Goal: Information Seeking & Learning: Learn about a topic

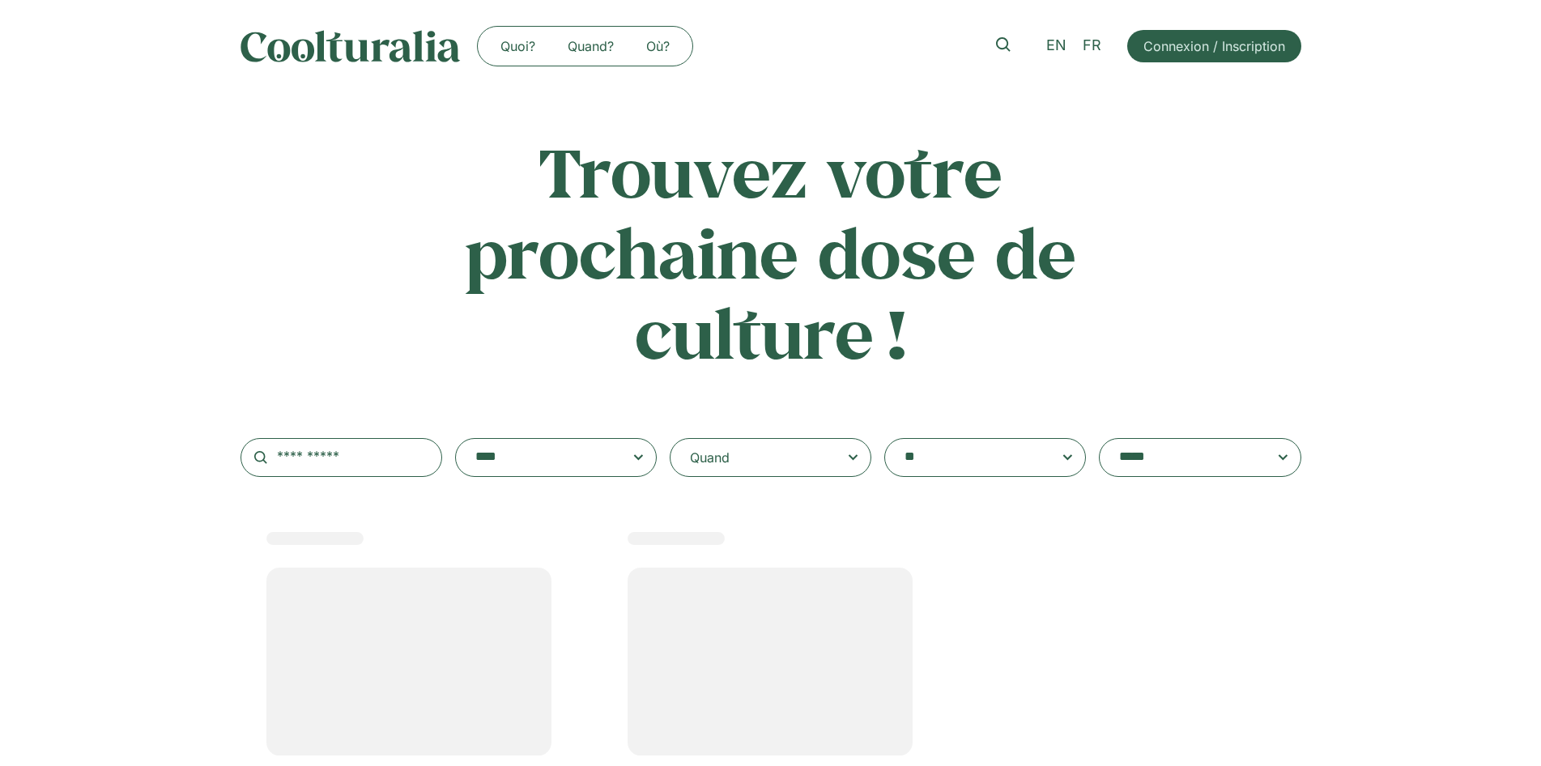
select select
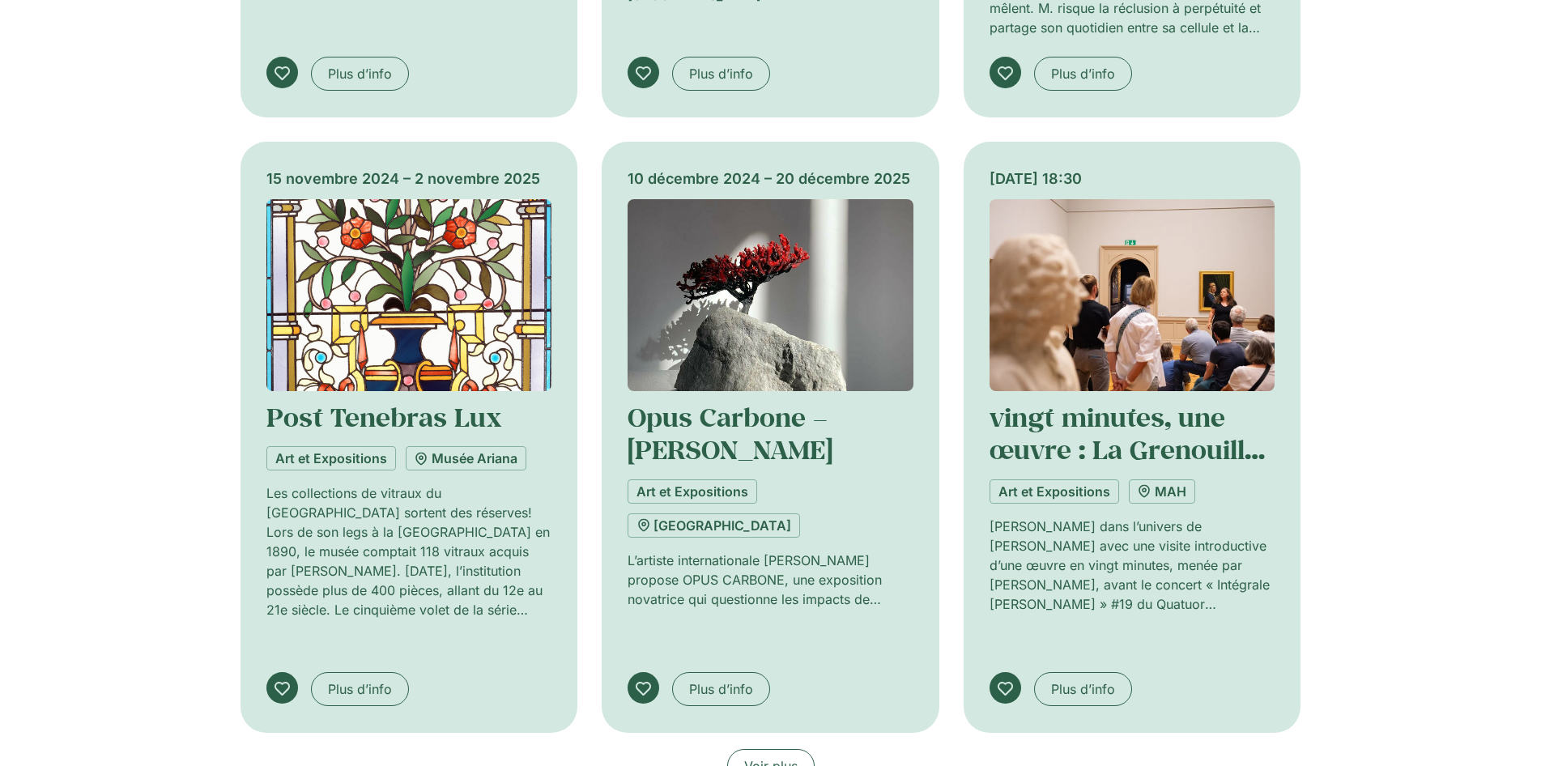
scroll to position [977, 0]
click at [755, 748] on link "Voir plus" at bounding box center [770, 765] width 87 height 34
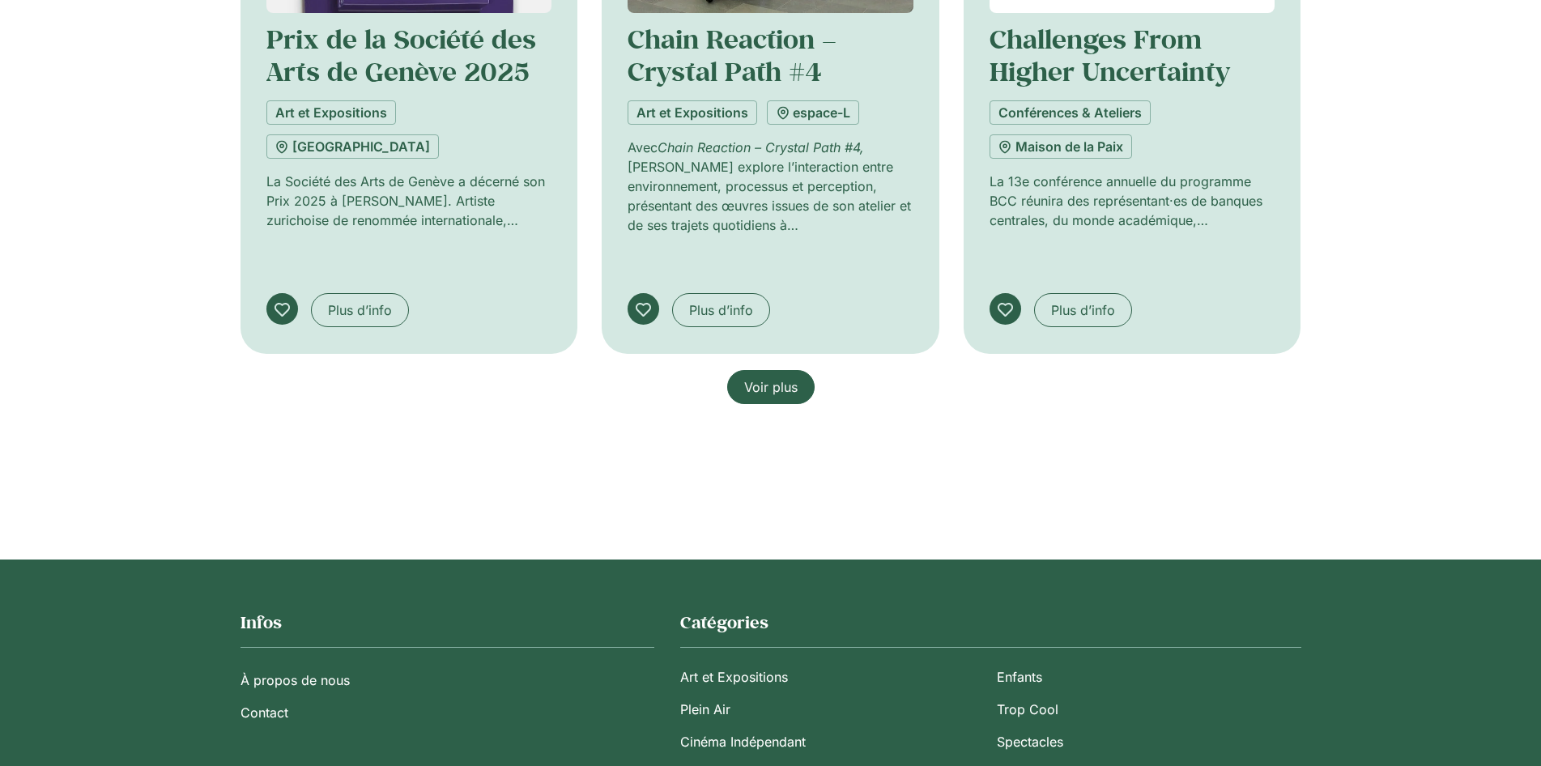
scroll to position [2680, 0]
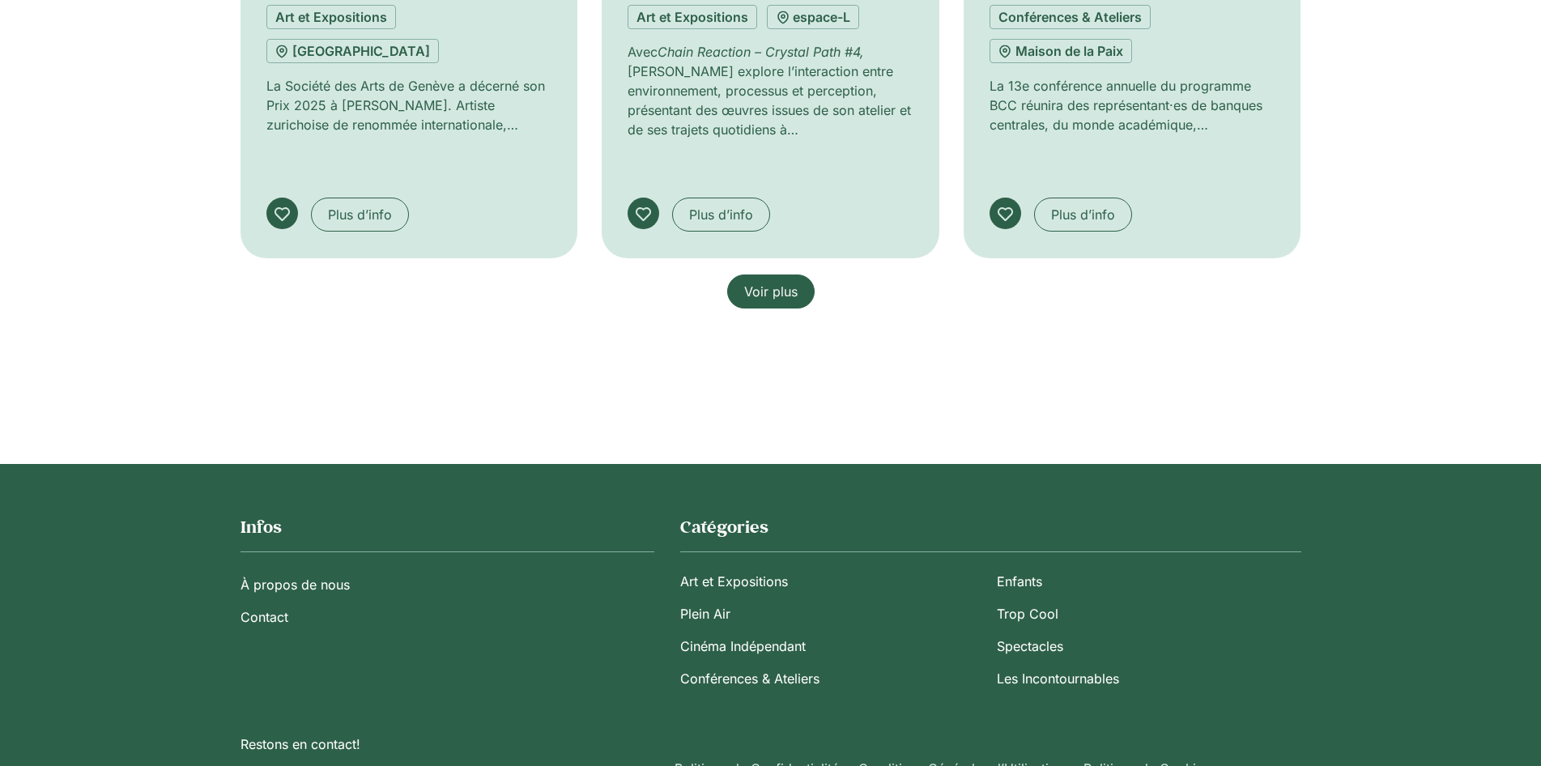
click at [777, 282] on span "Voir plus" at bounding box center [770, 291] width 53 height 19
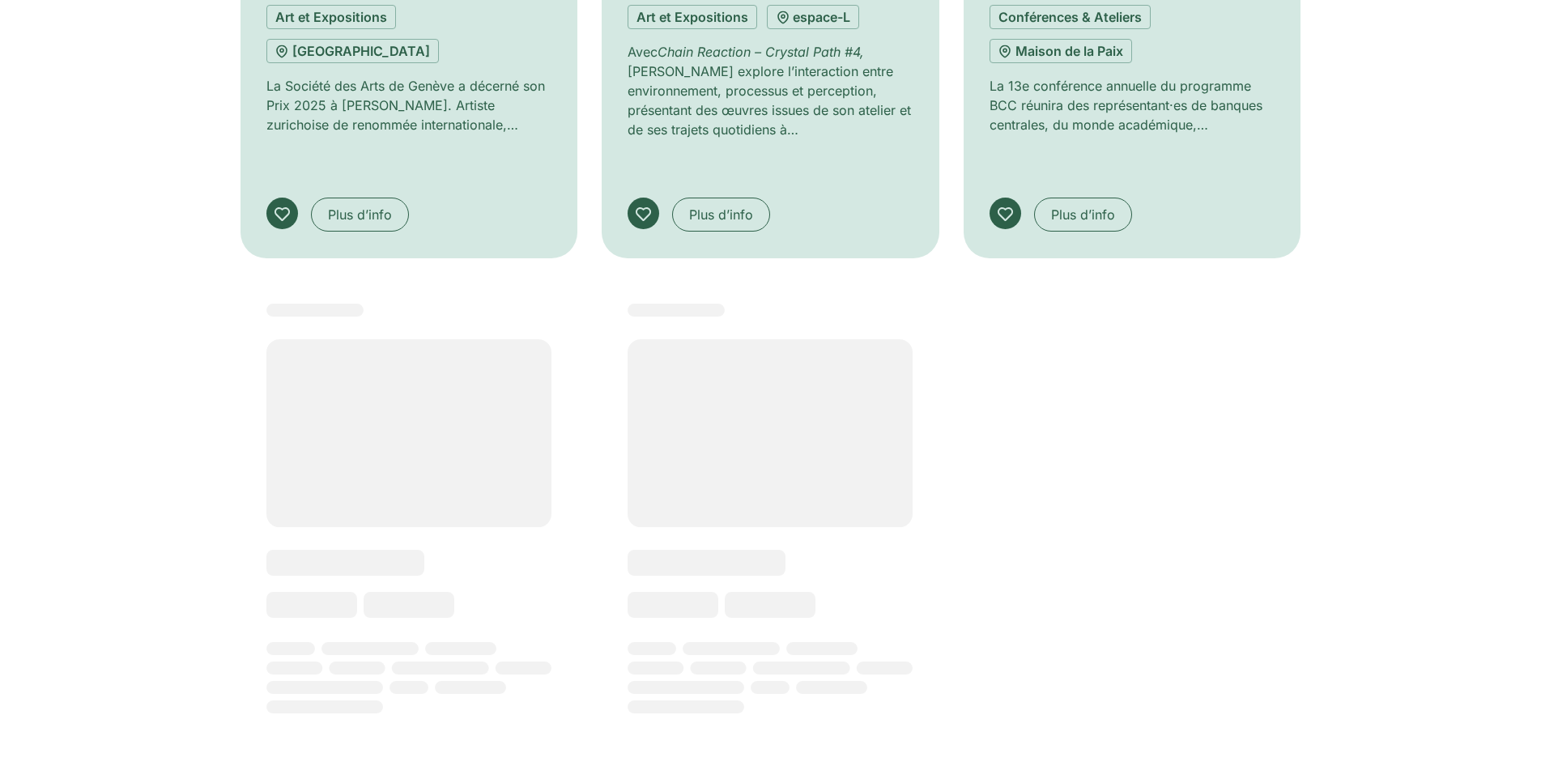
click at [777, 275] on rect at bounding box center [770, 539] width 337 height 528
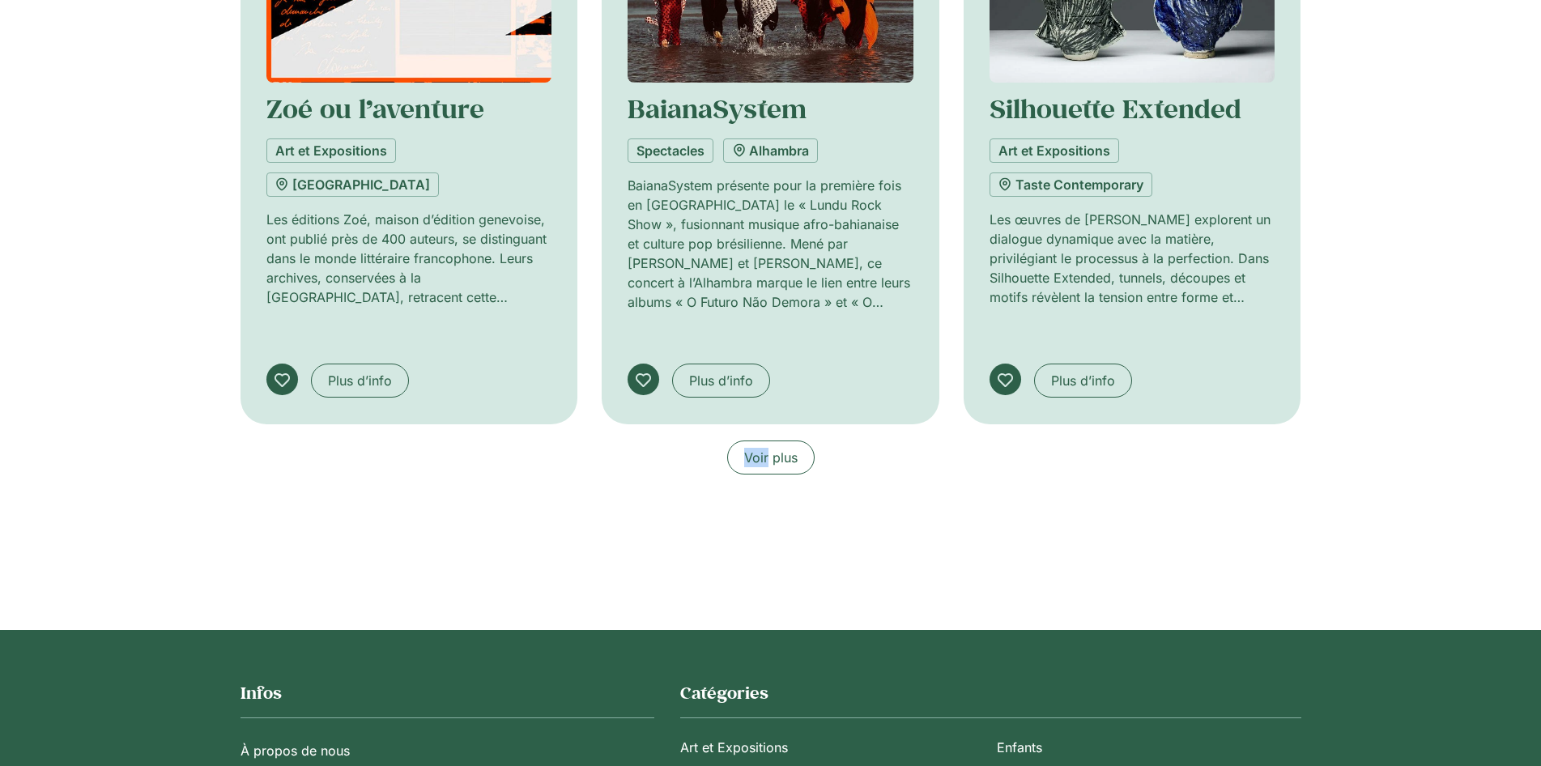
scroll to position [3844, 0]
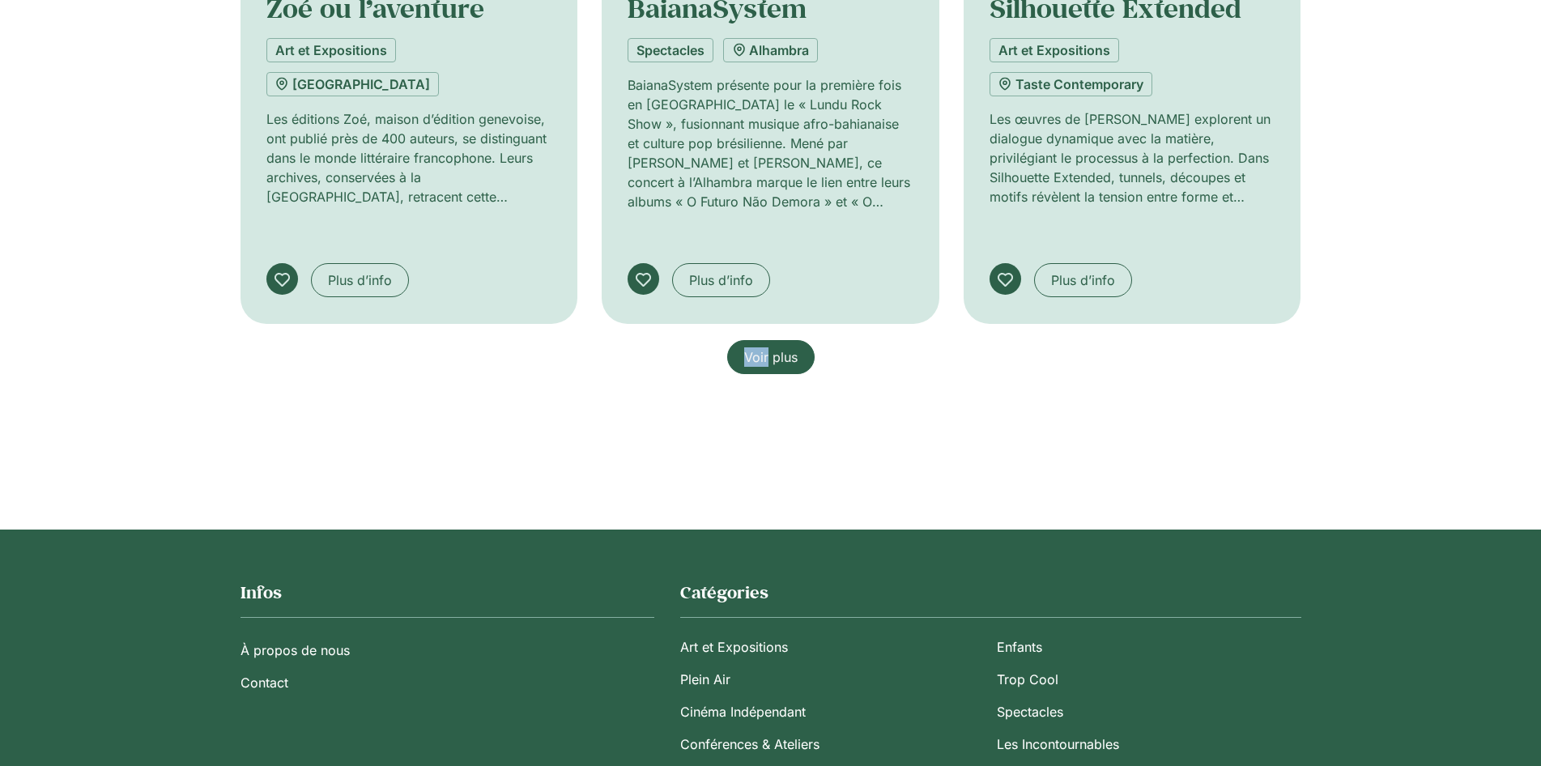
click at [790, 347] on span "Voir plus" at bounding box center [770, 356] width 53 height 19
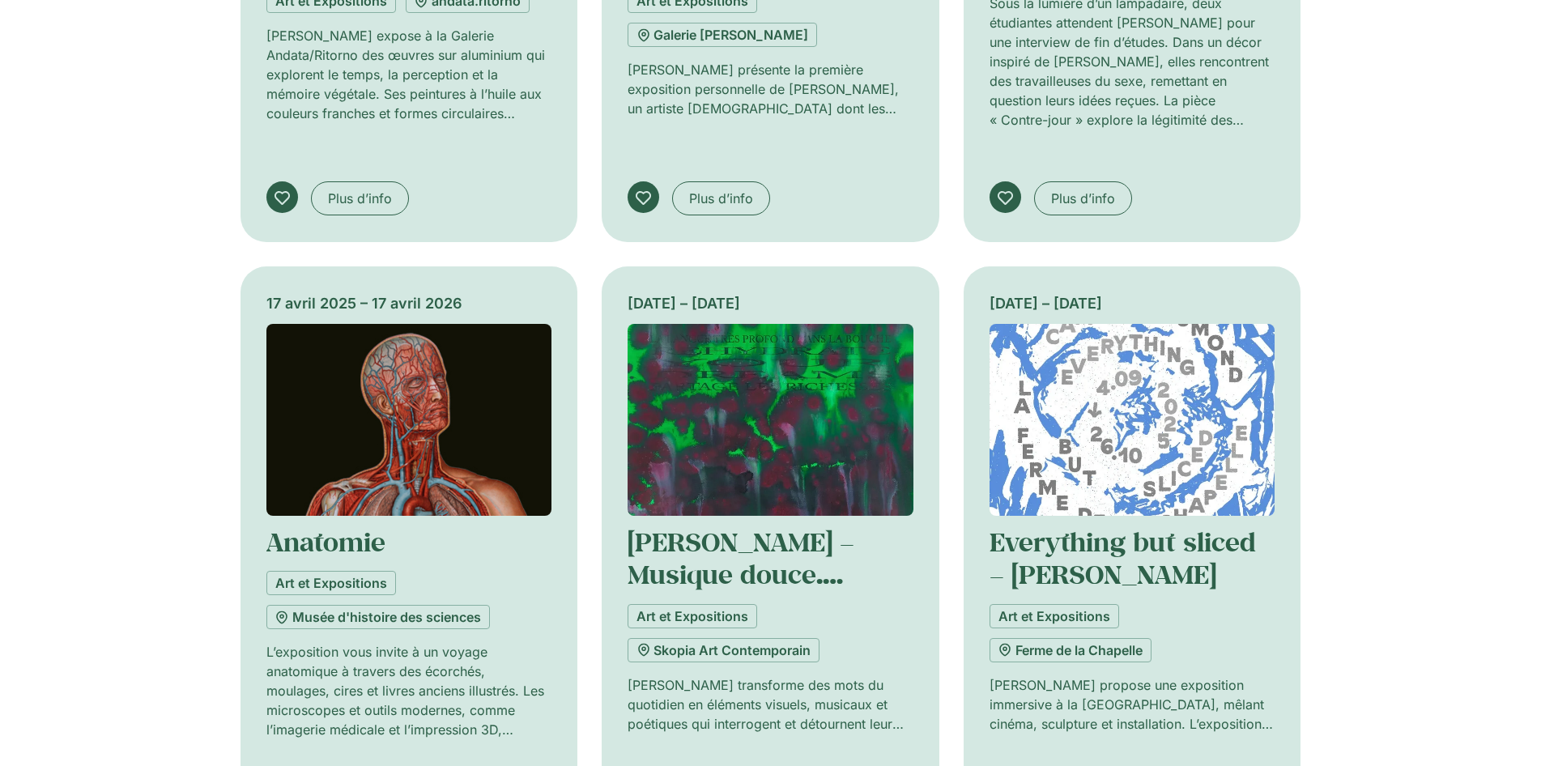
scroll to position [5009, 0]
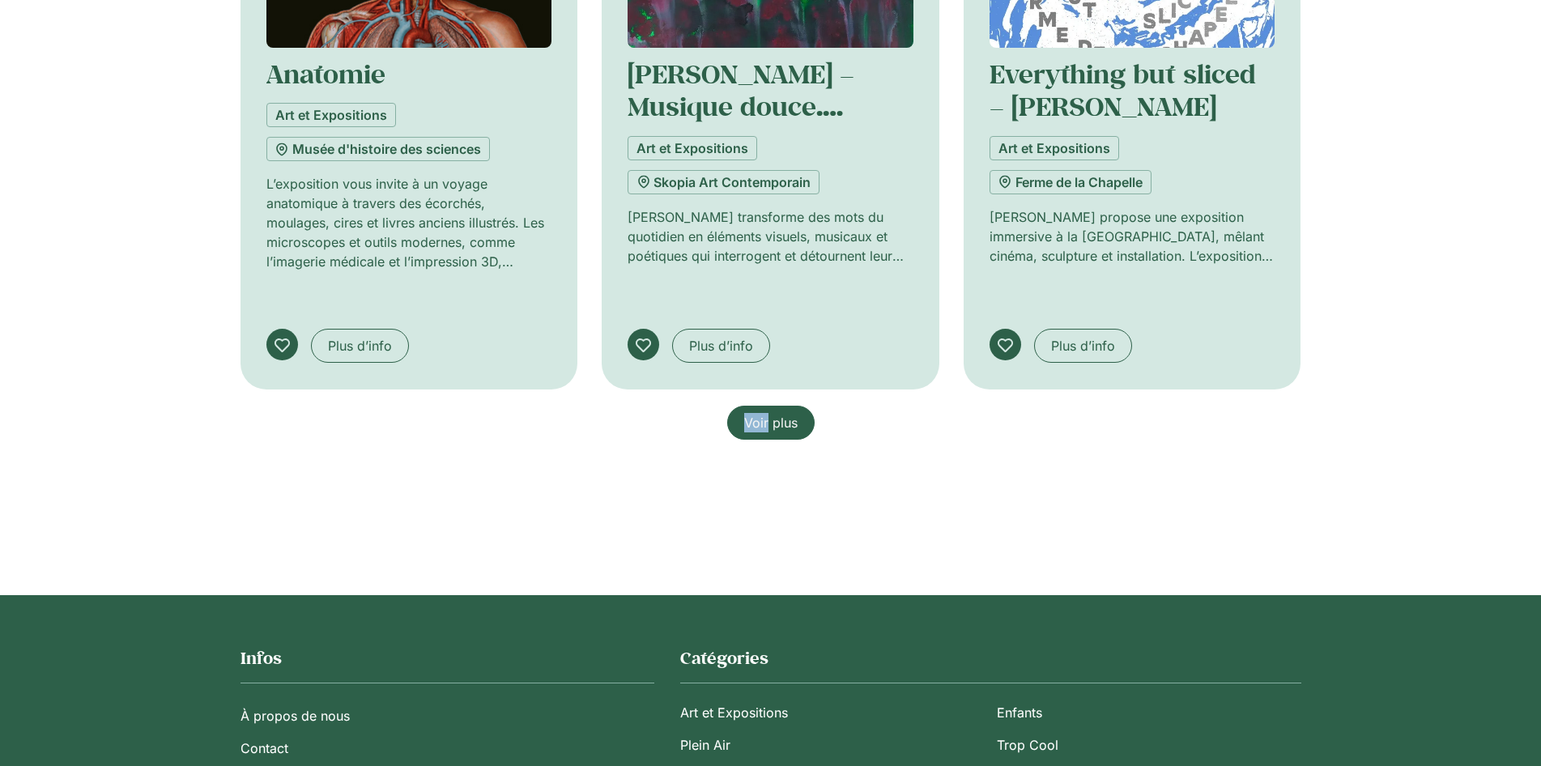
click at [784, 413] on span "Voir plus" at bounding box center [770, 422] width 53 height 19
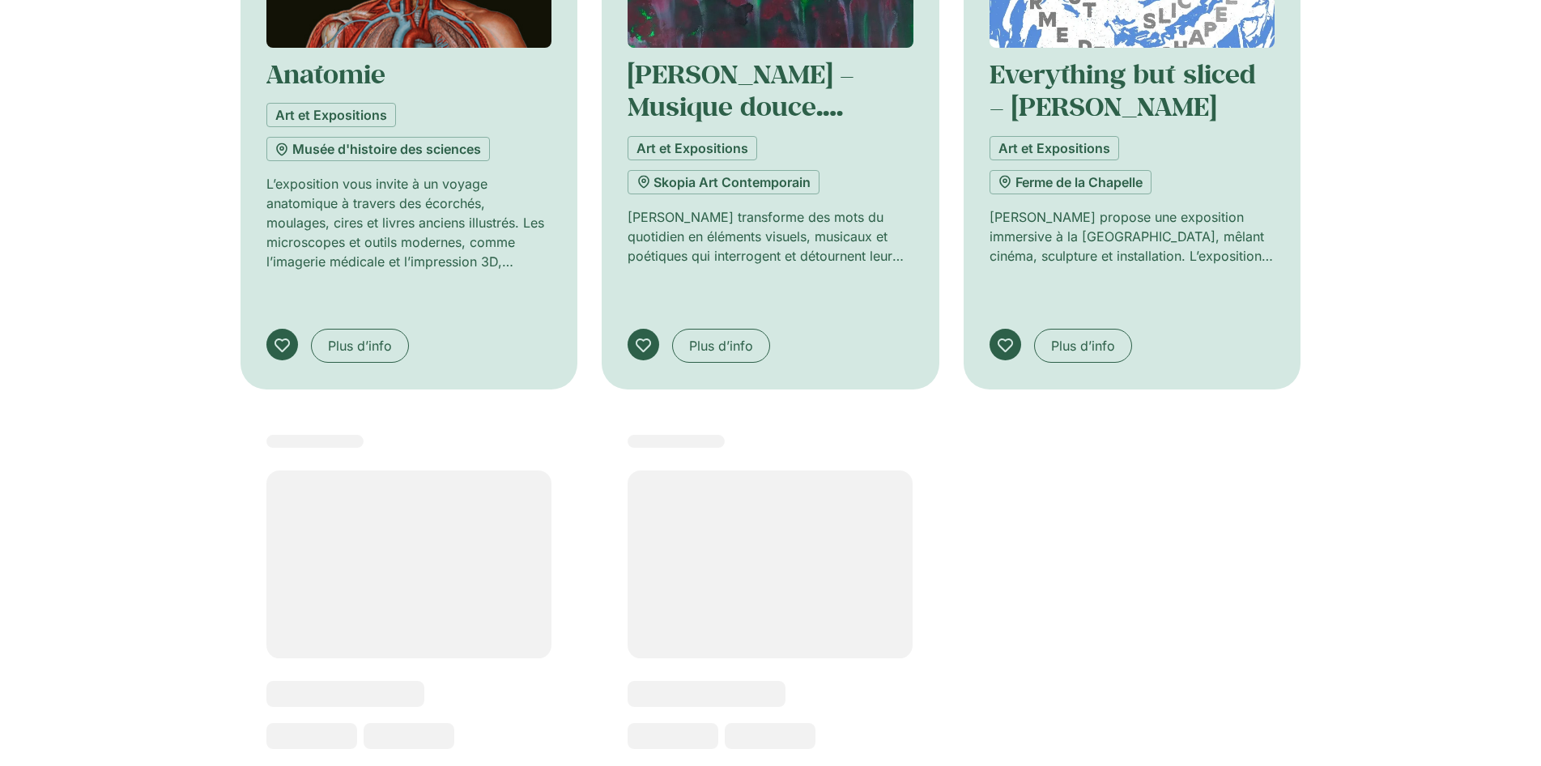
click at [784, 406] on rect at bounding box center [770, 670] width 337 height 528
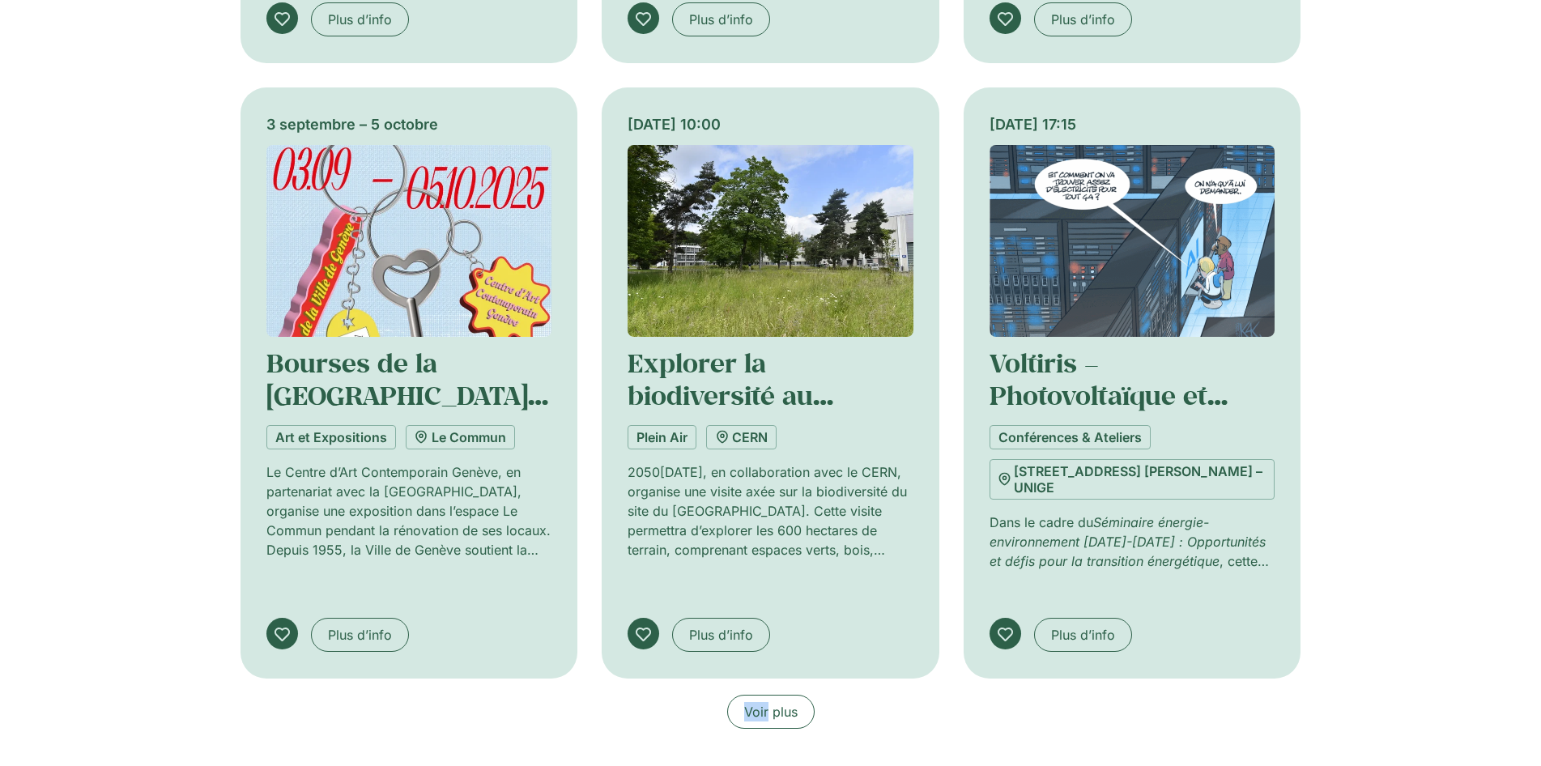
scroll to position [6105, 0]
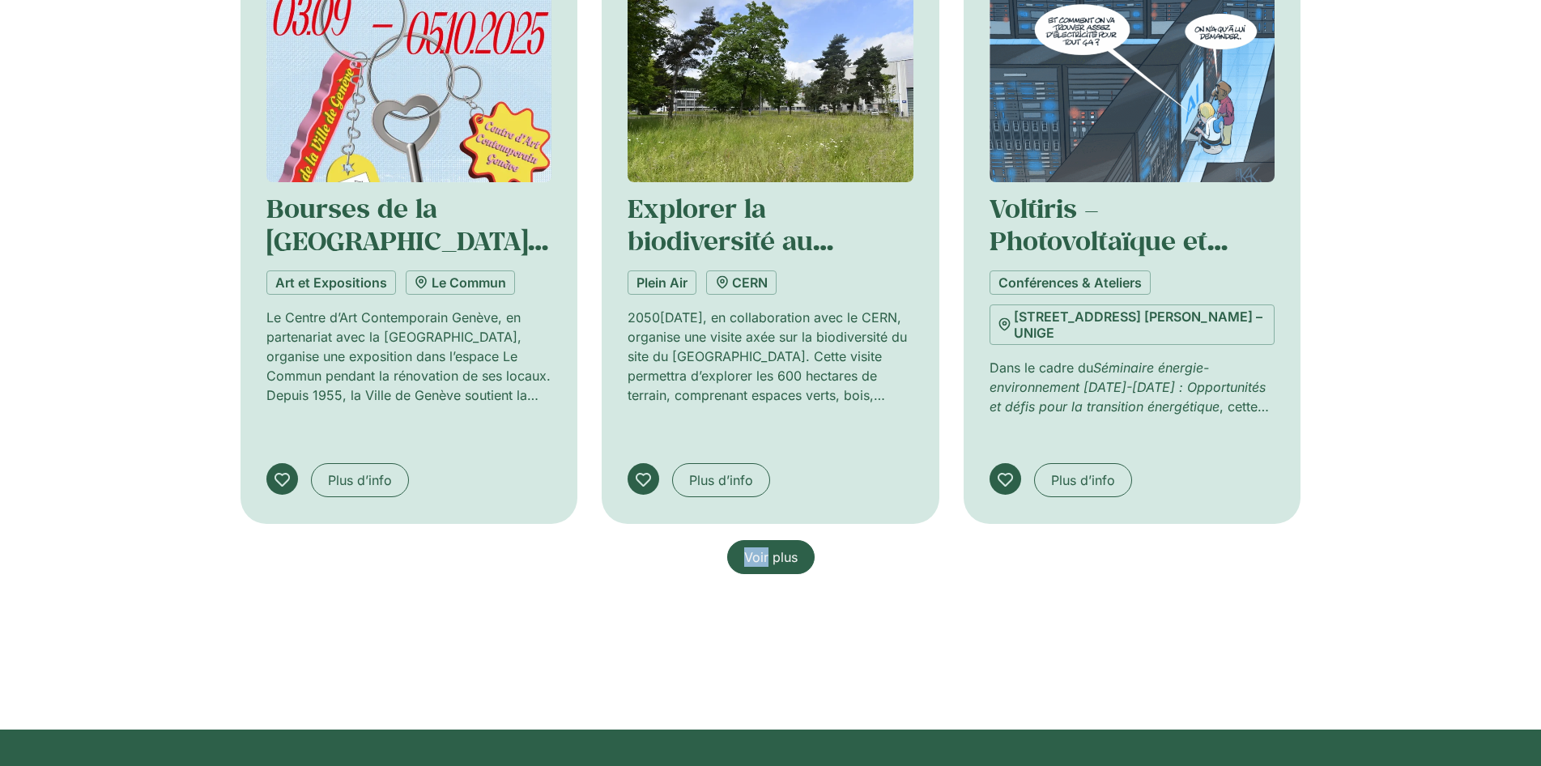
click at [781, 547] on span "Voir plus" at bounding box center [770, 556] width 53 height 19
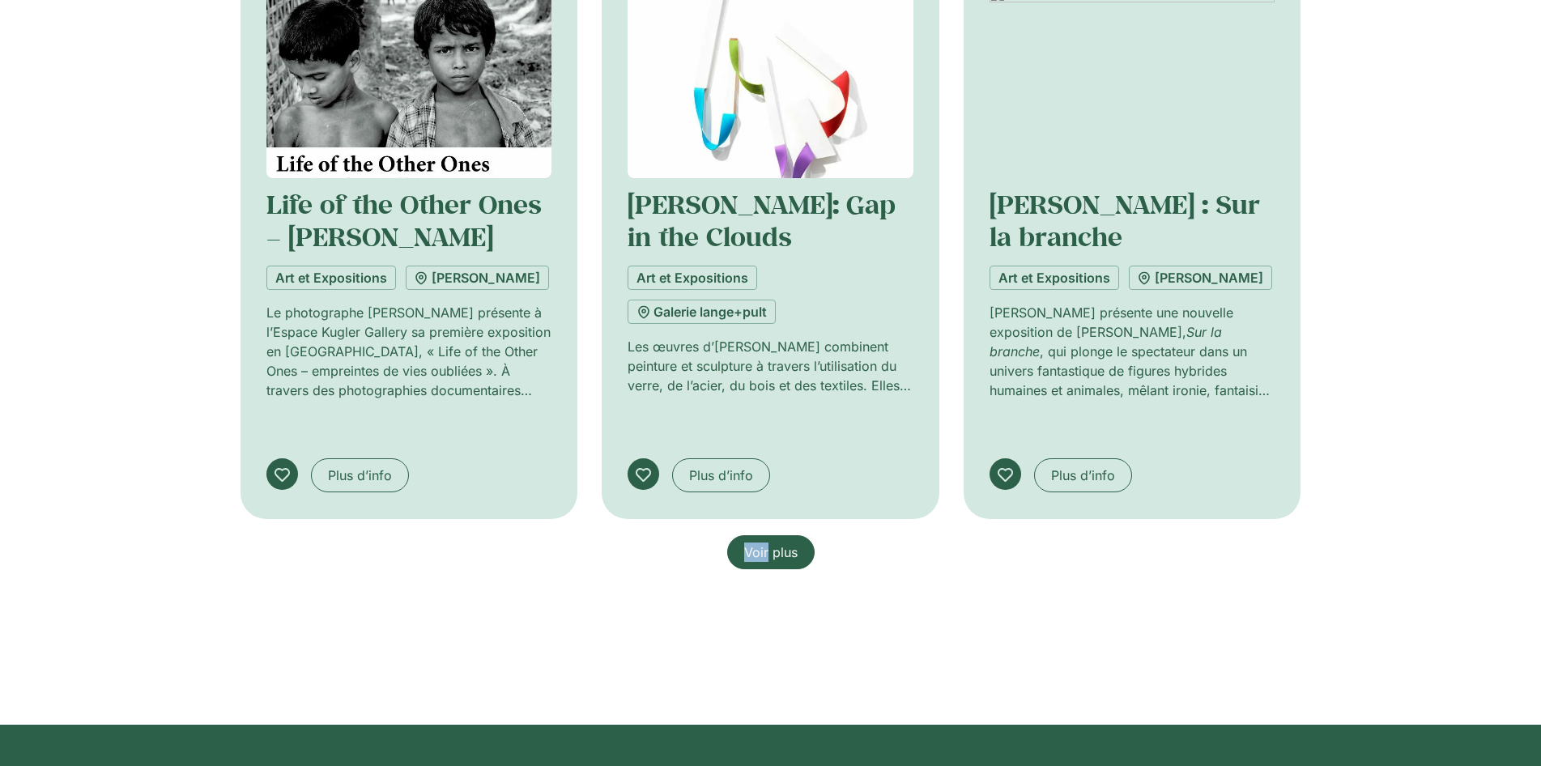
click at [786, 543] on span "Voir plus" at bounding box center [770, 552] width 53 height 19
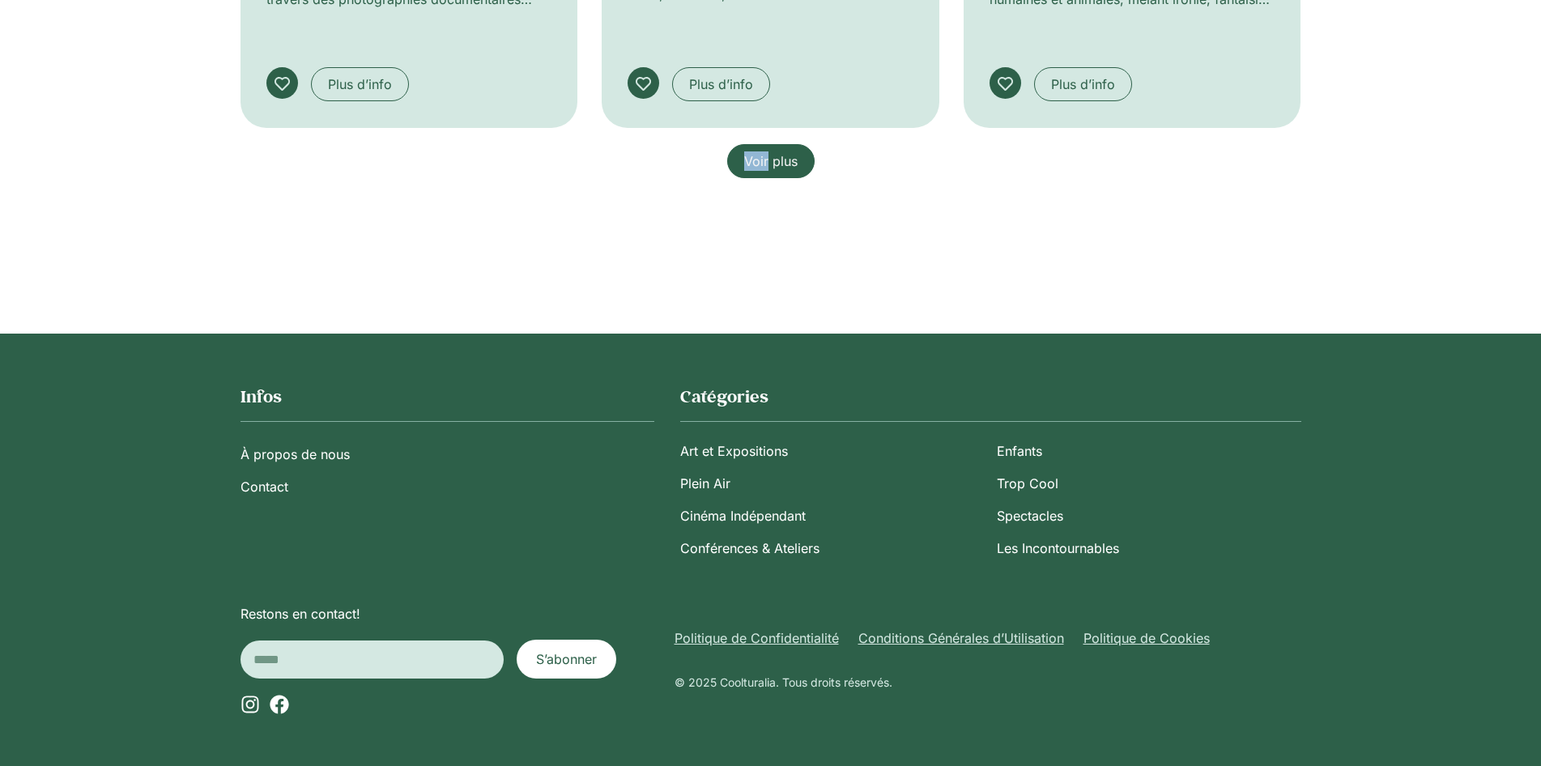
click at [786, 164] on span "Voir plus" at bounding box center [770, 160] width 53 height 19
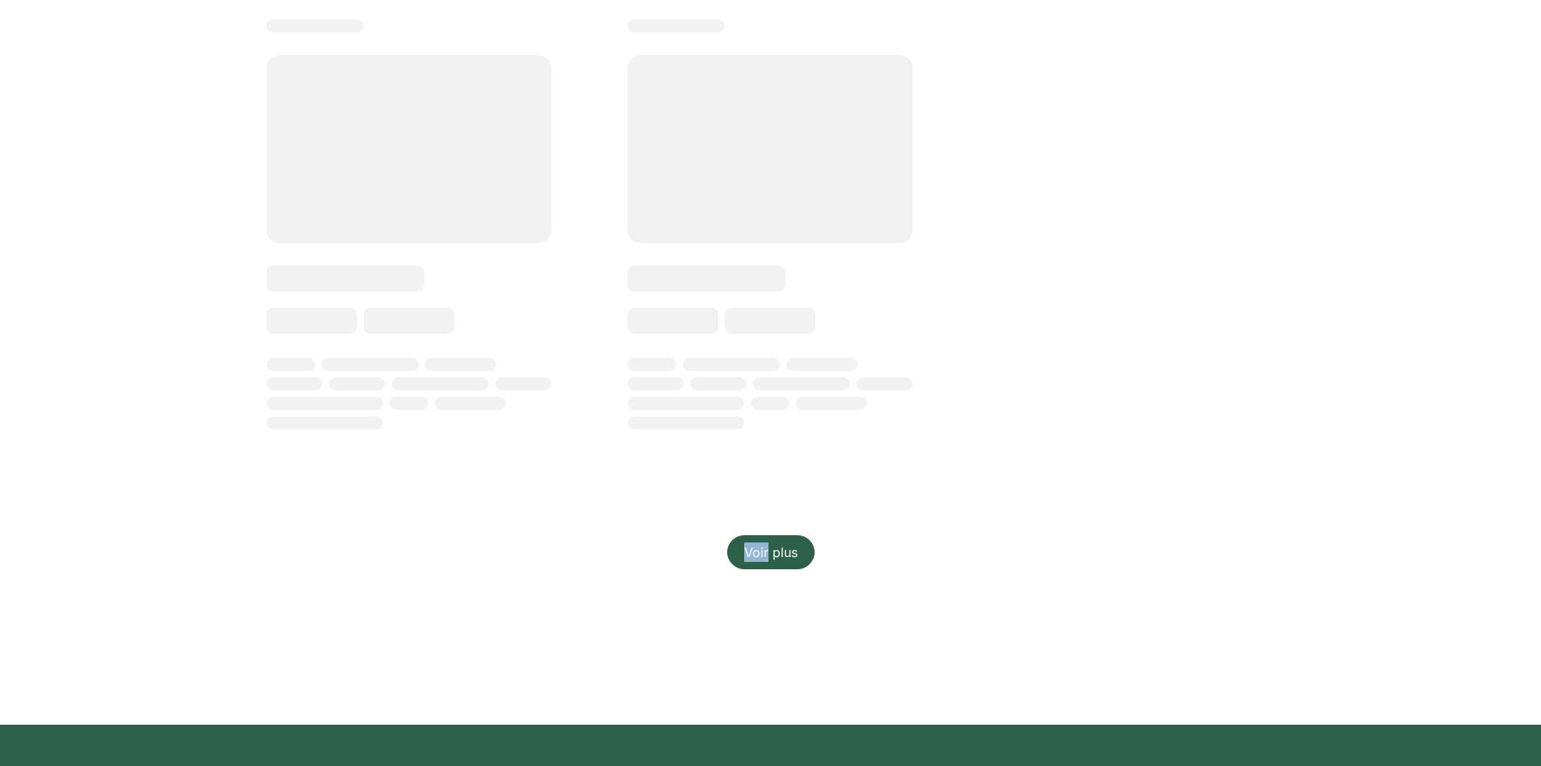
click at [786, 543] on span "Voir plus" at bounding box center [770, 552] width 53 height 19
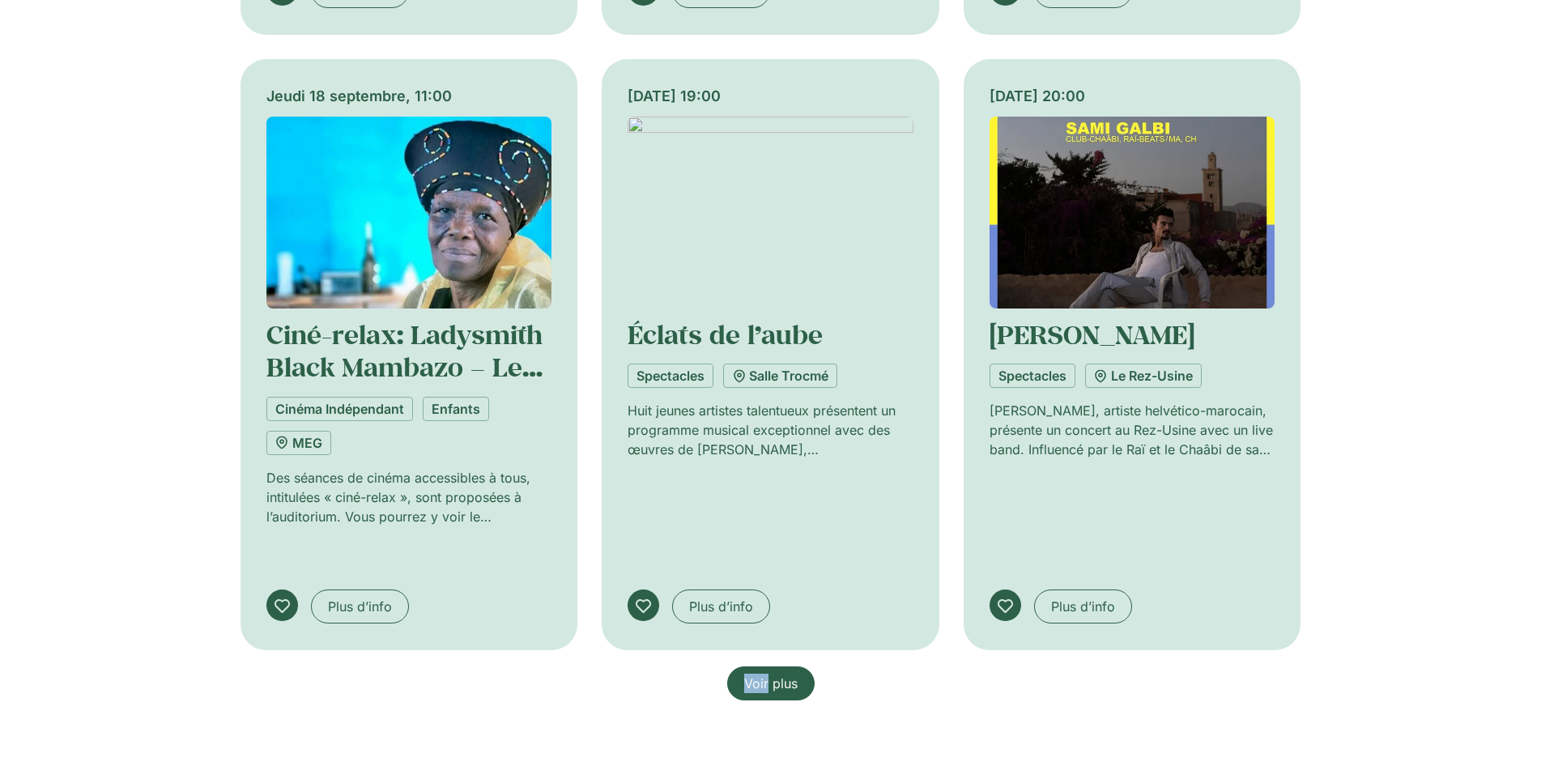
click at [786, 674] on span "Voir plus" at bounding box center [770, 683] width 53 height 19
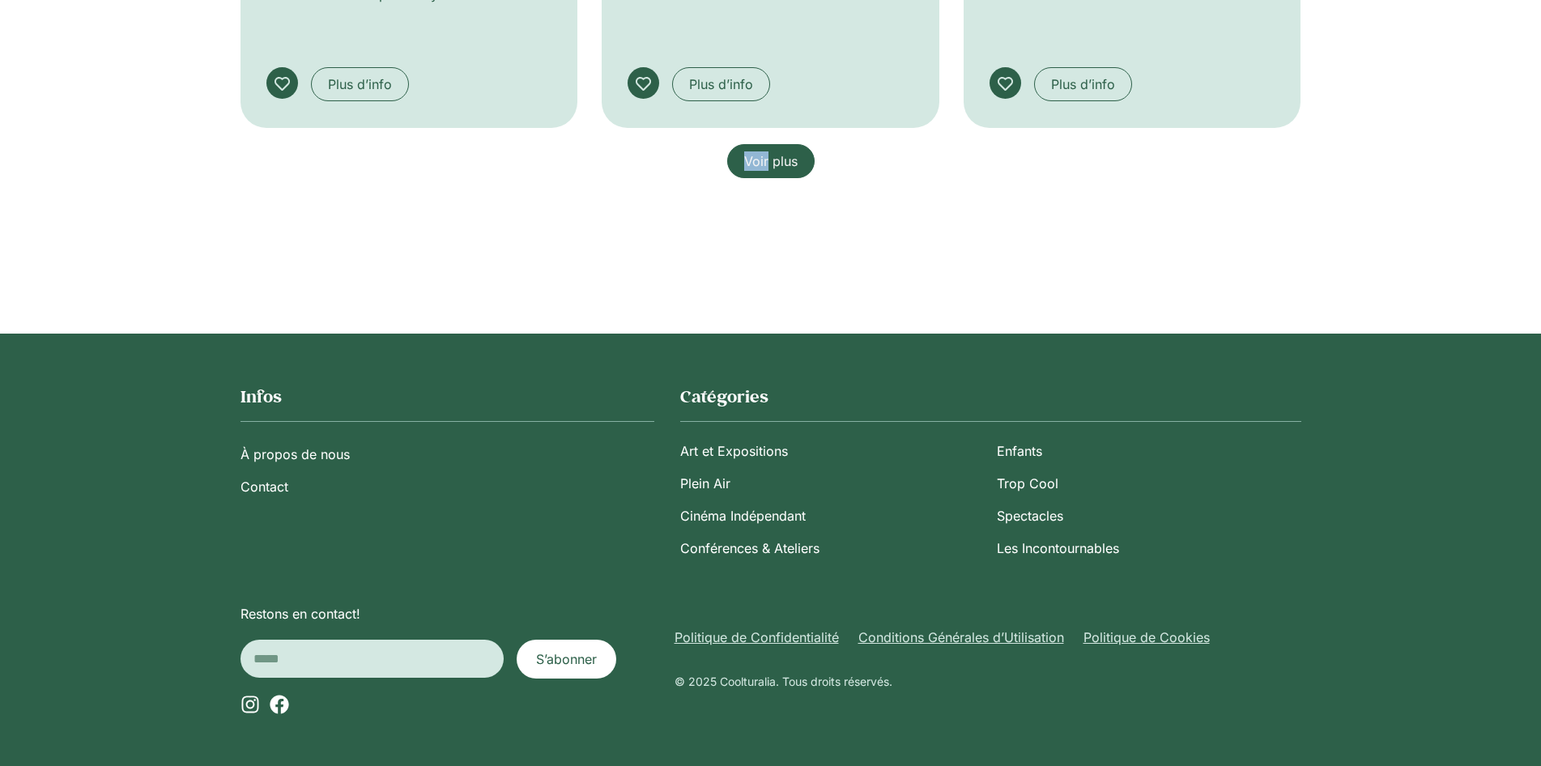
click at [786, 164] on span "Voir plus" at bounding box center [770, 160] width 53 height 19
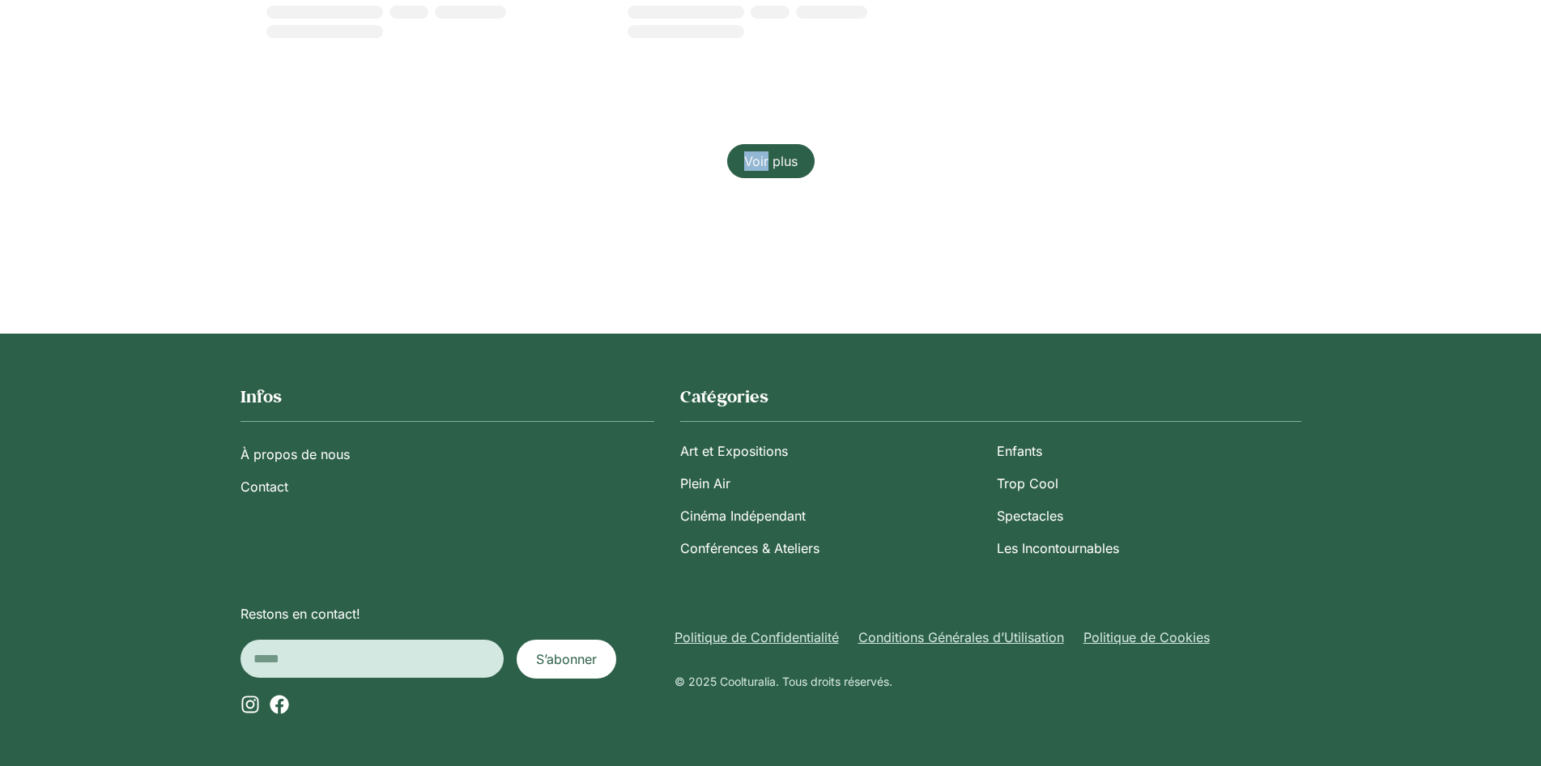
click at [786, 164] on span "Voir plus" at bounding box center [770, 160] width 53 height 19
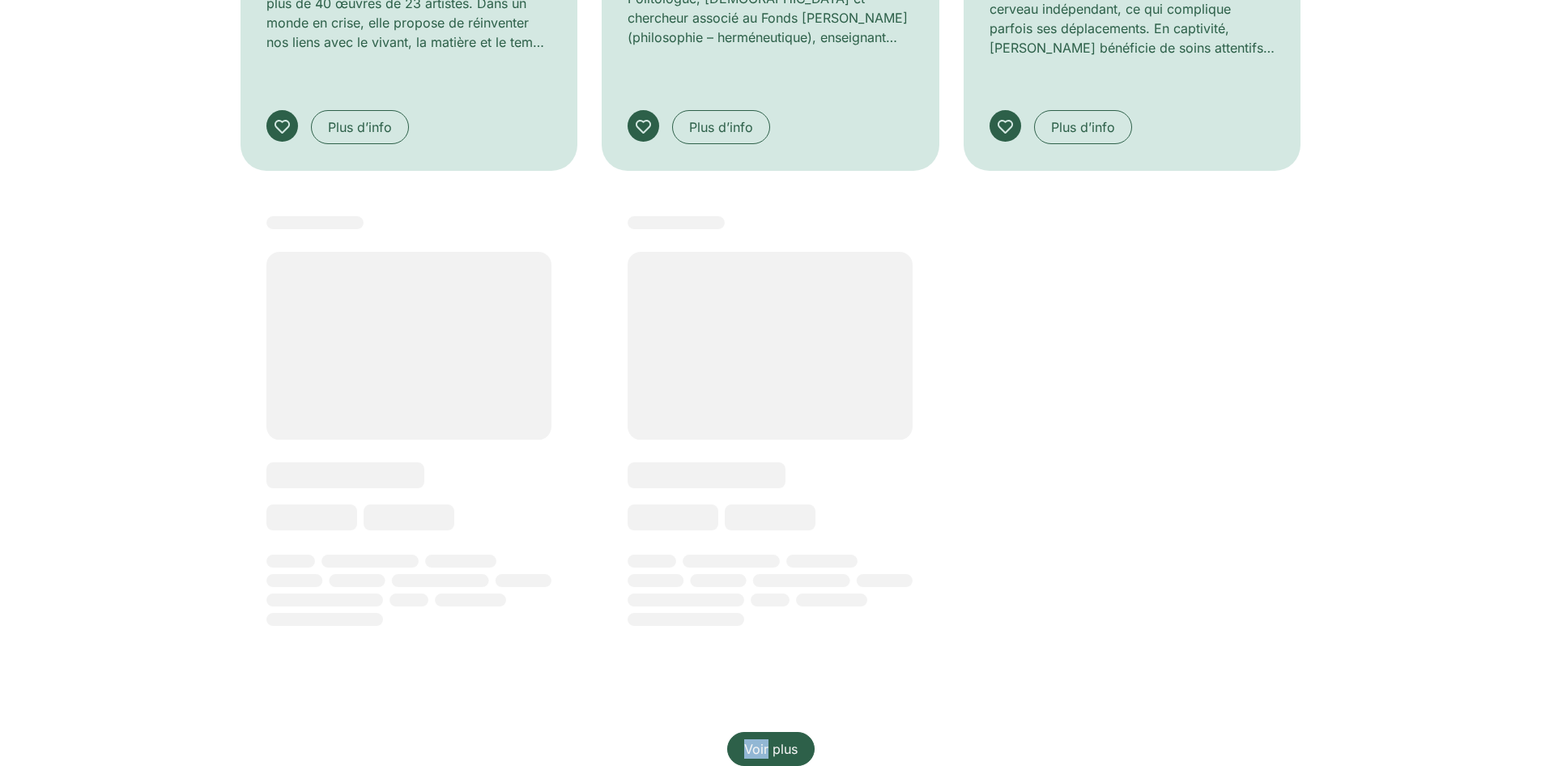
click at [786, 739] on span "Voir plus" at bounding box center [770, 748] width 53 height 19
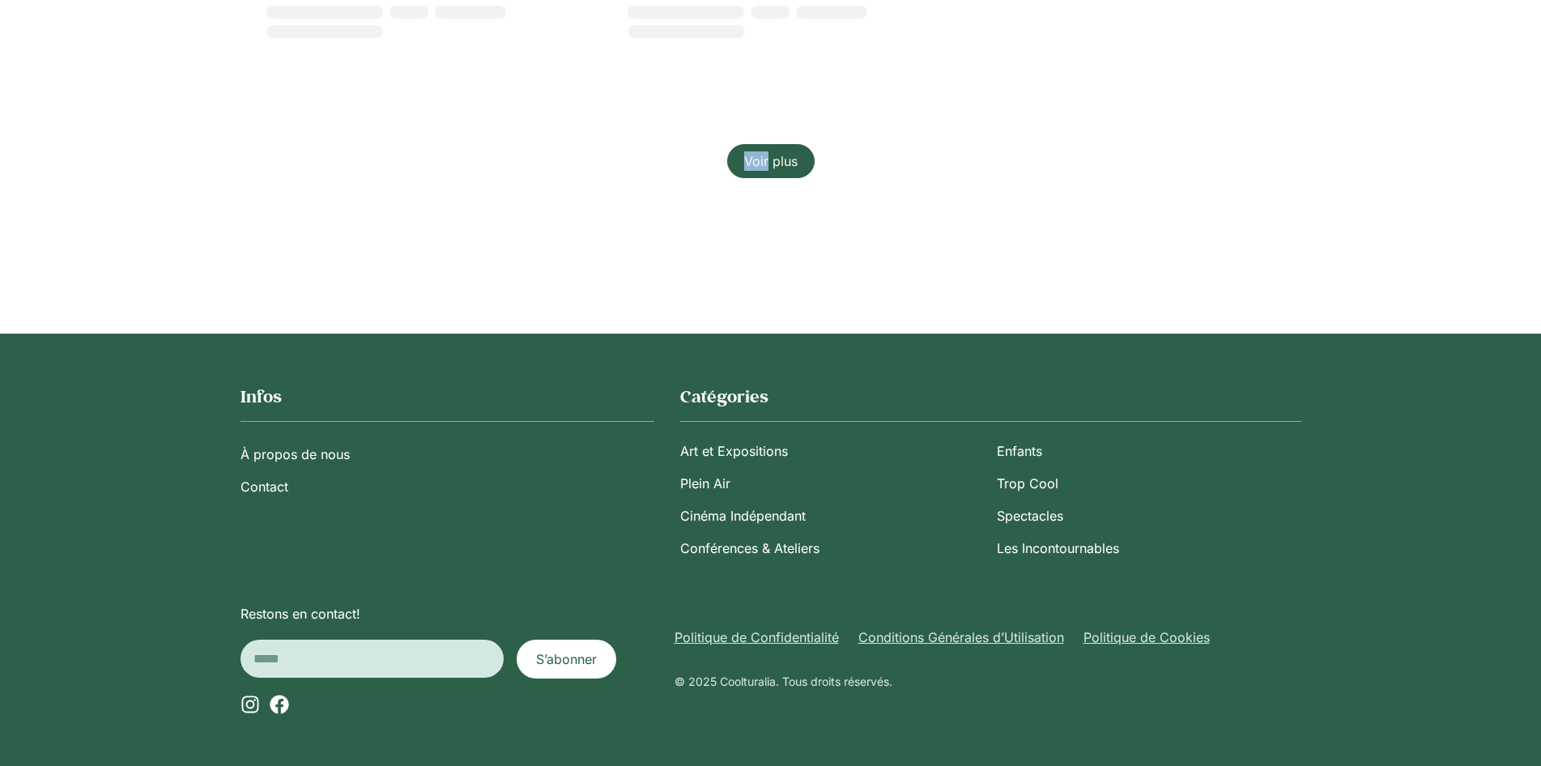
click at [786, 164] on span "Voir plus" at bounding box center [770, 160] width 53 height 19
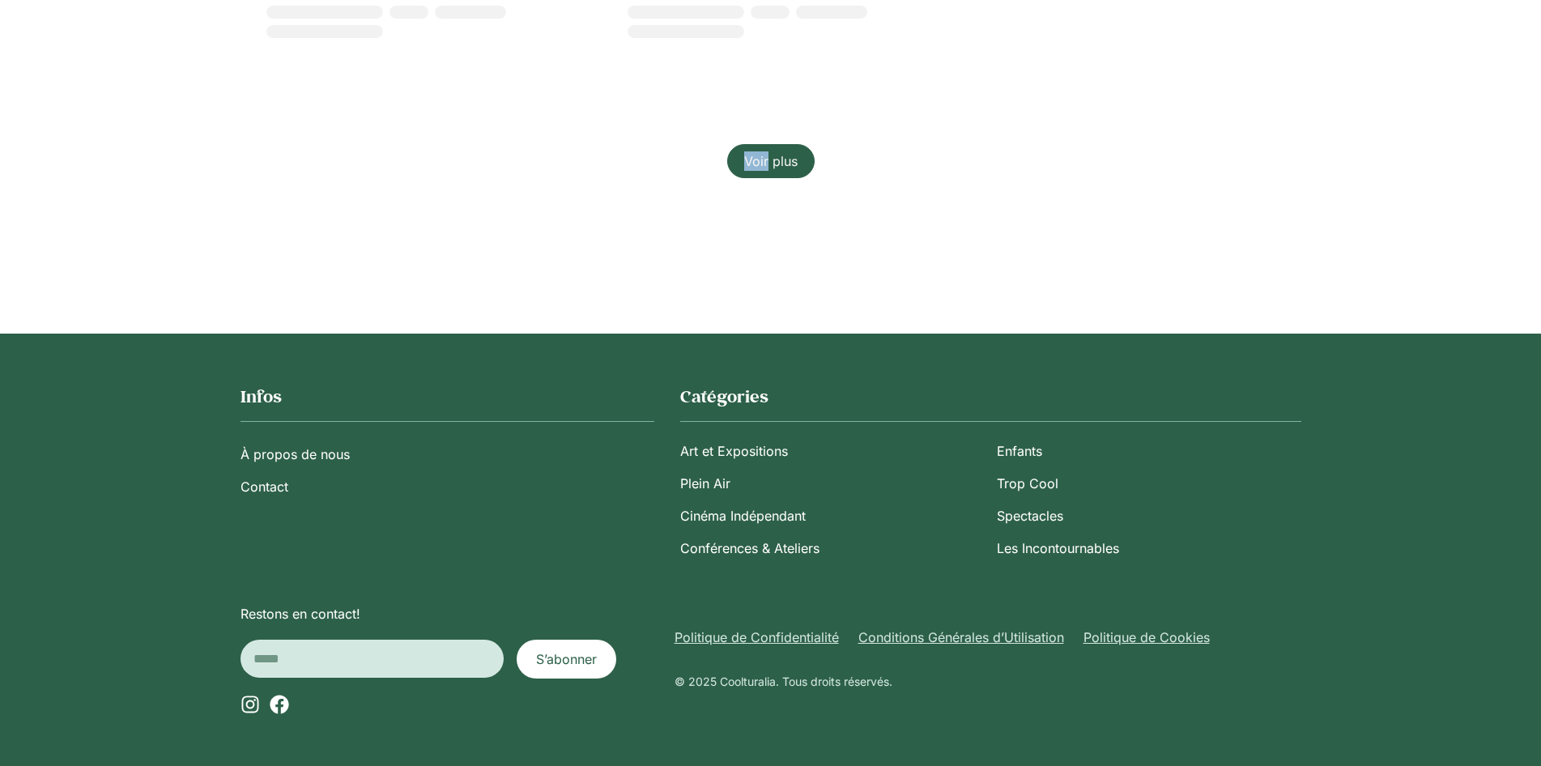
click at [786, 164] on span "Voir plus" at bounding box center [770, 160] width 53 height 19
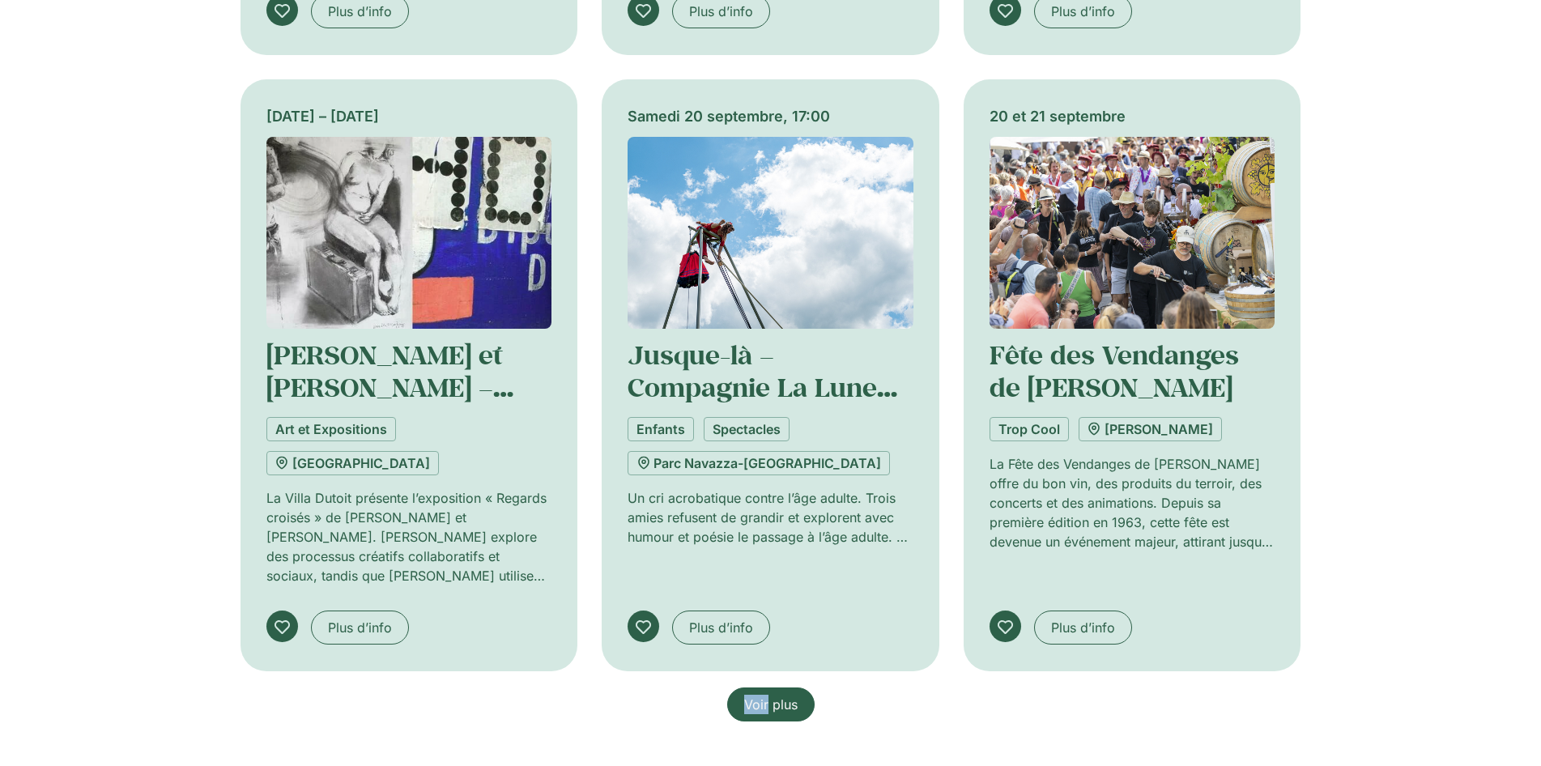
click at [786, 695] on span "Voir plus" at bounding box center [770, 704] width 53 height 19
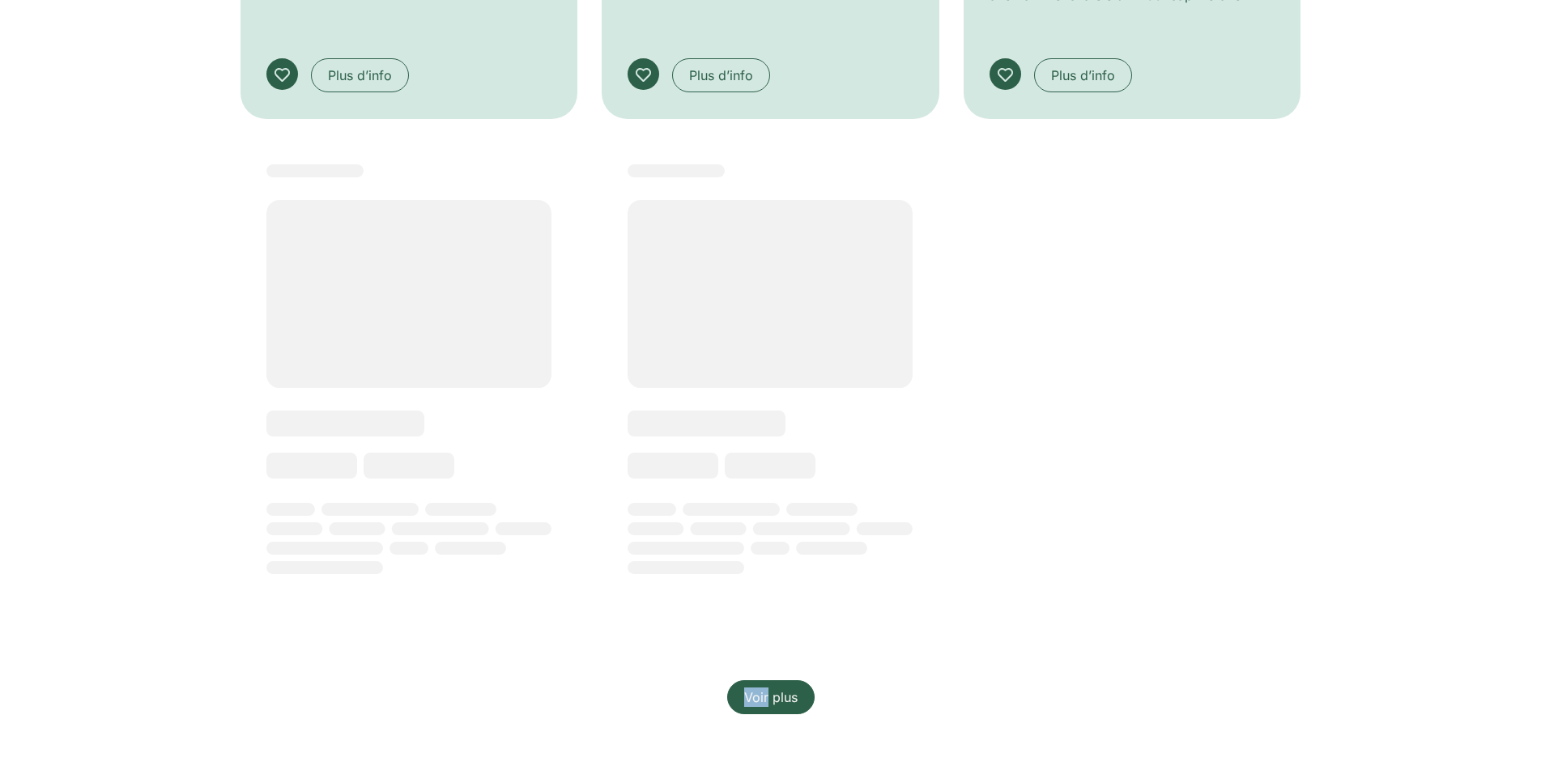
click at [786, 688] on span "Voir plus" at bounding box center [770, 697] width 53 height 19
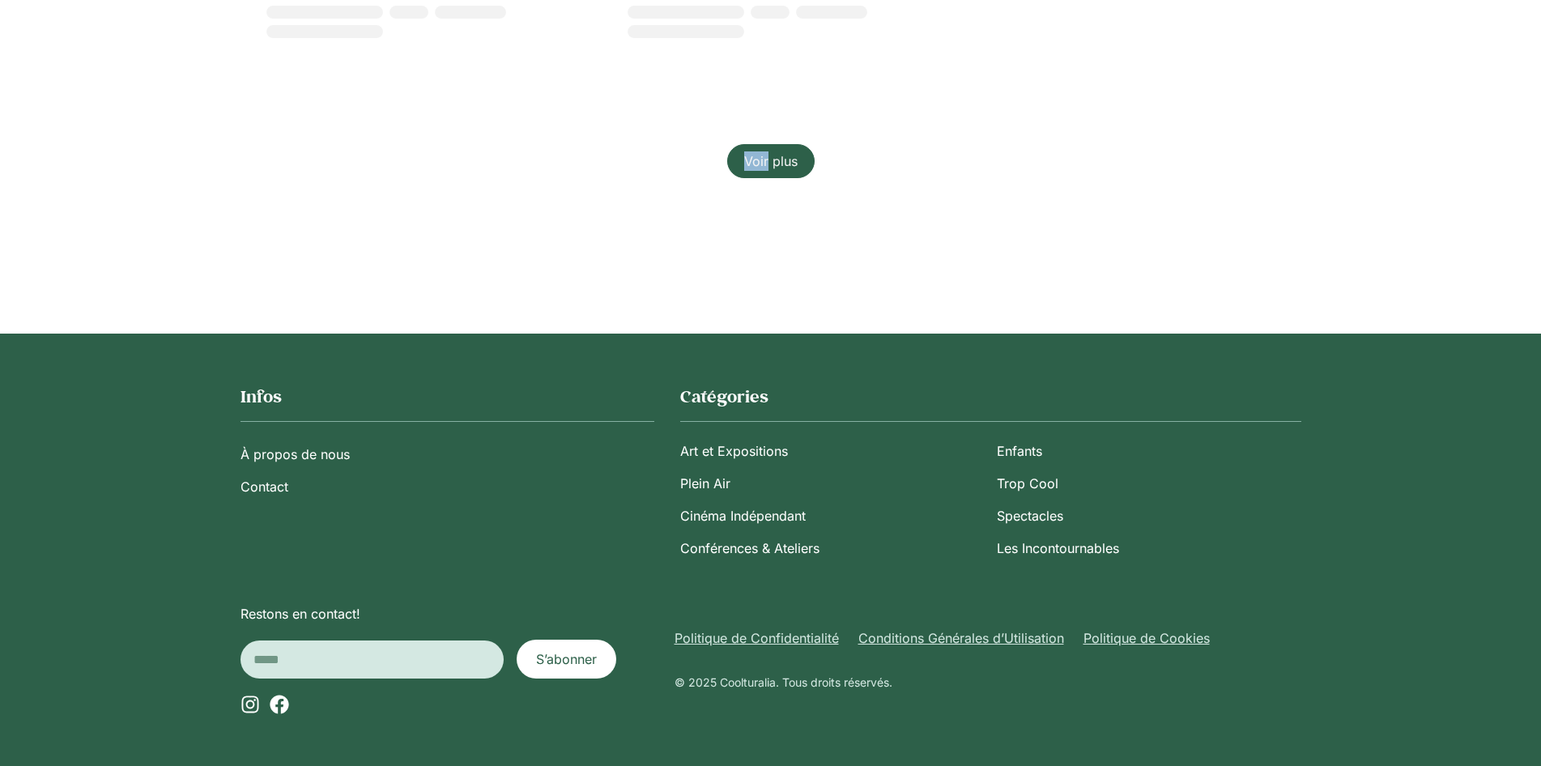
click at [786, 164] on span "Voir plus" at bounding box center [770, 160] width 53 height 19
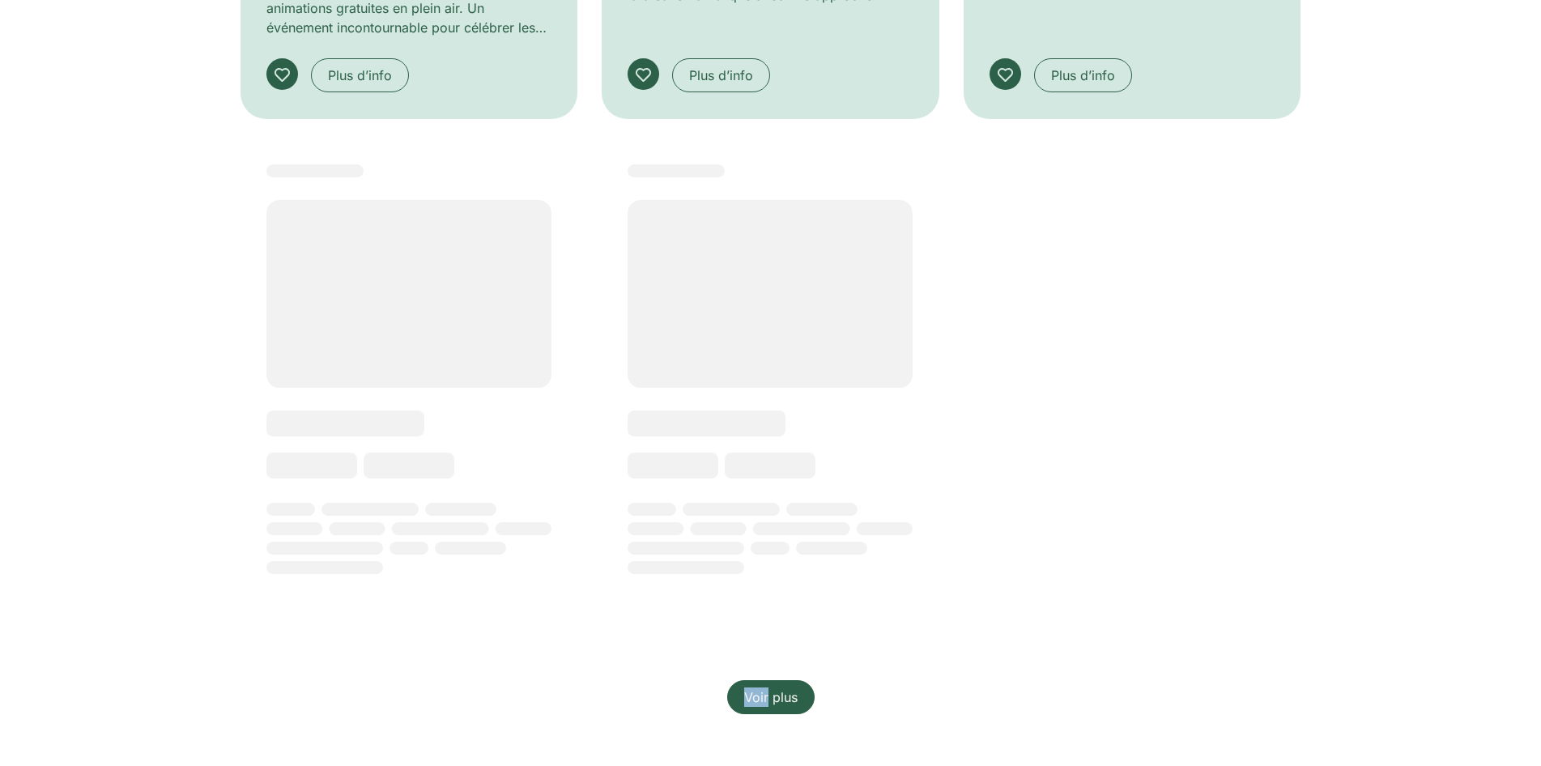
click at [786, 688] on span "Voir plus" at bounding box center [770, 697] width 53 height 19
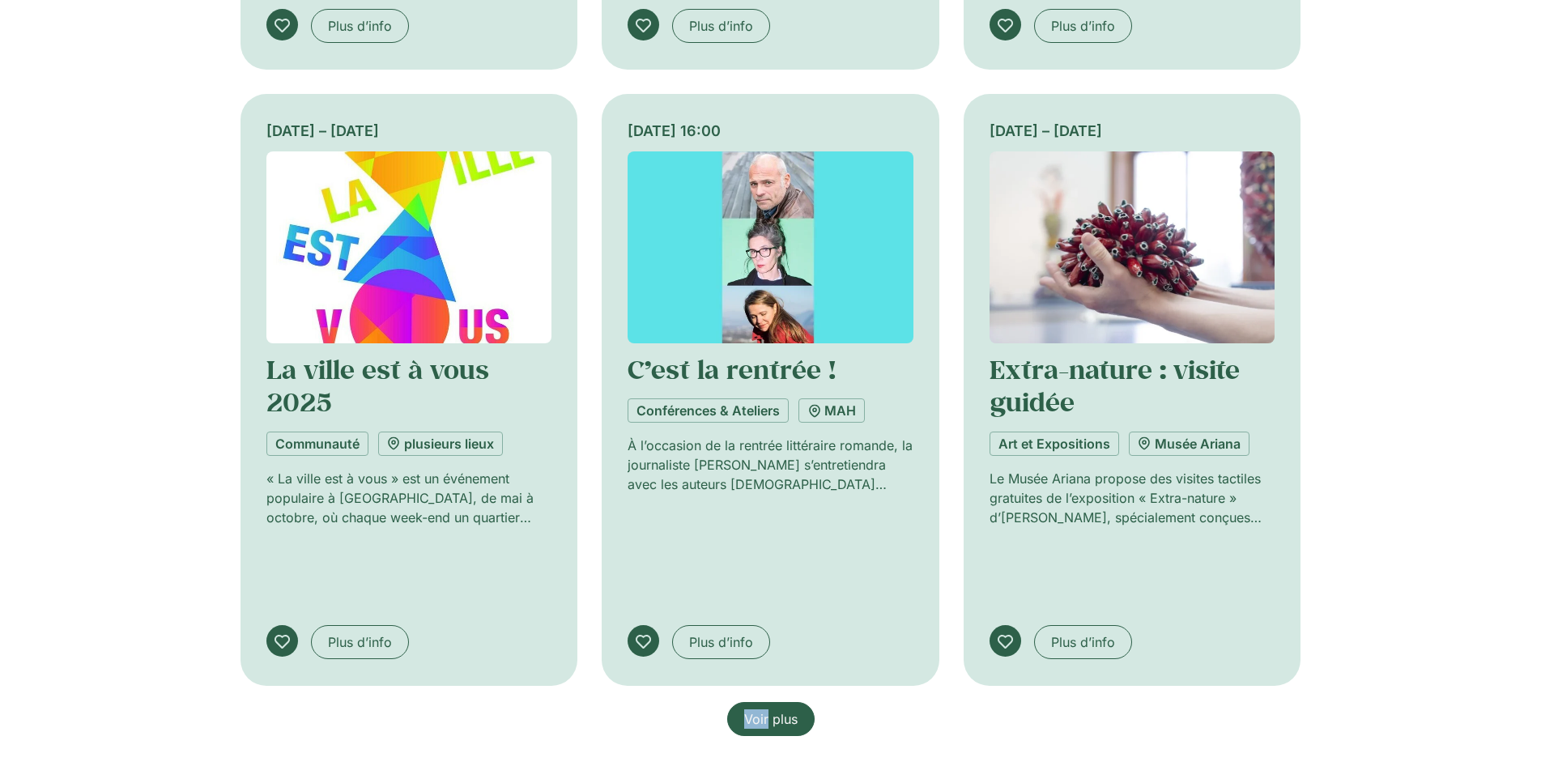
click at [786, 709] on span "Voir plus" at bounding box center [770, 718] width 53 height 19
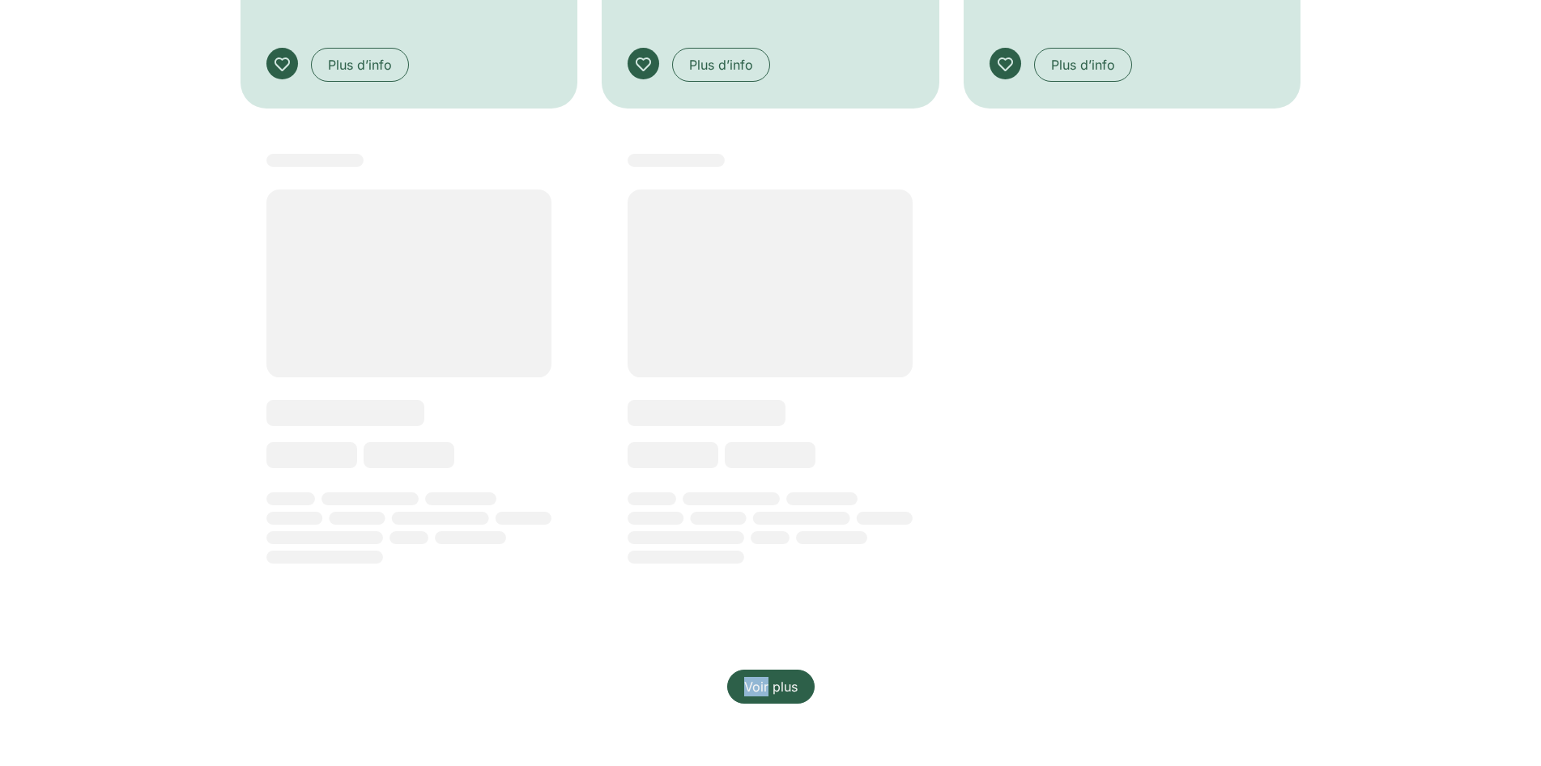
click at [786, 677] on span "Voir plus" at bounding box center [770, 686] width 53 height 19
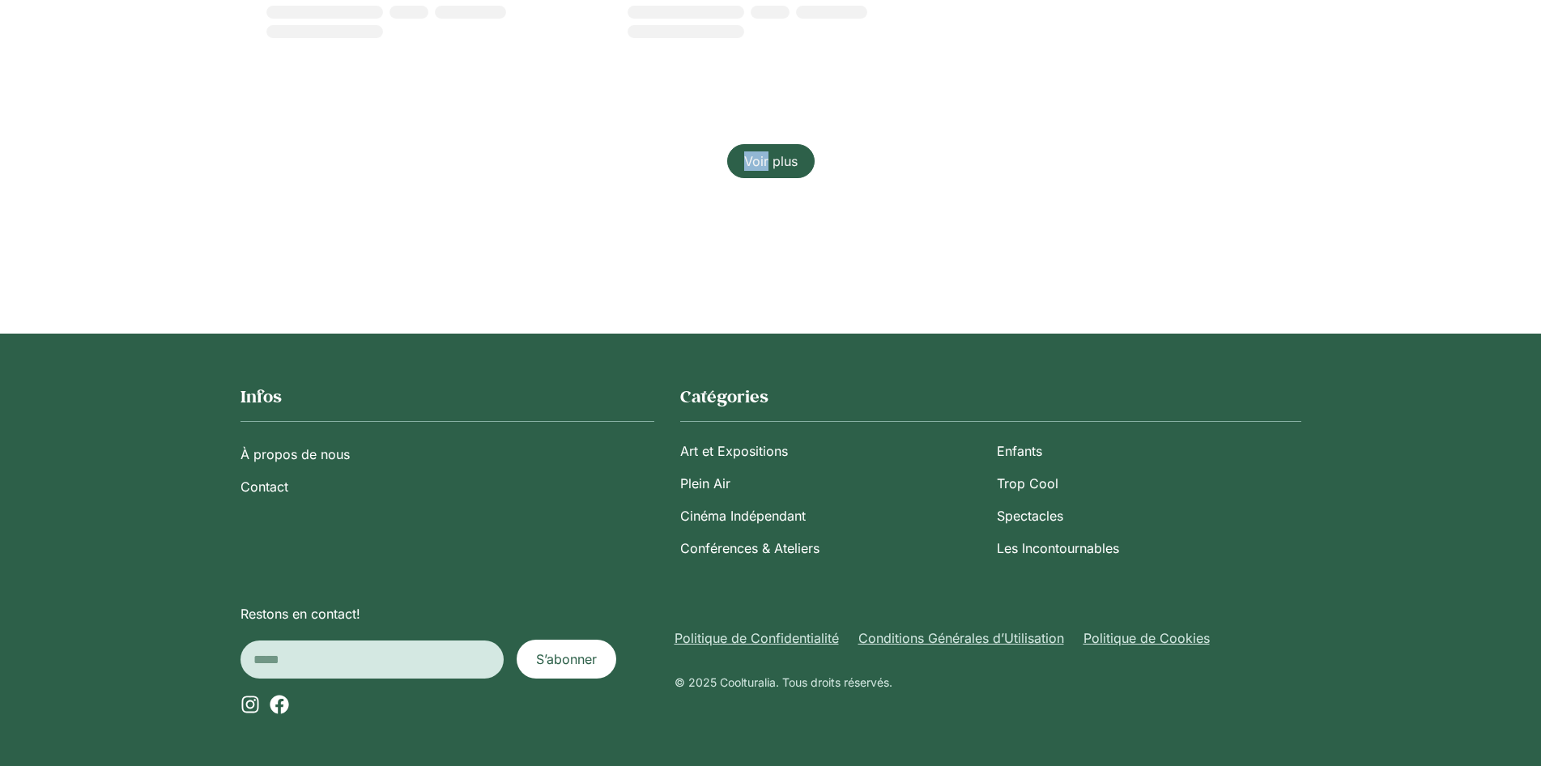
click at [786, 164] on span "Voir plus" at bounding box center [770, 160] width 53 height 19
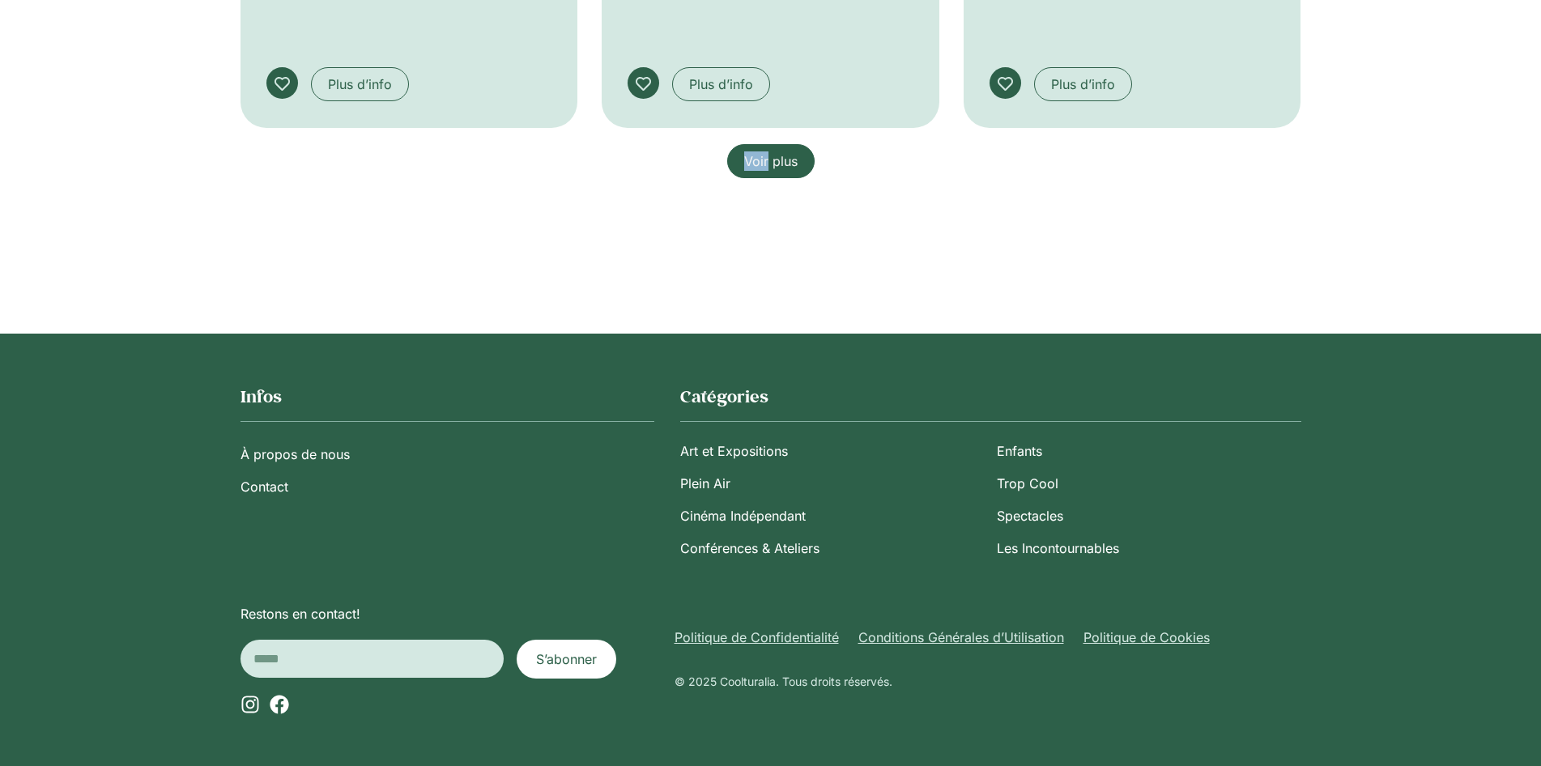
click at [786, 164] on span "Voir plus" at bounding box center [770, 160] width 53 height 19
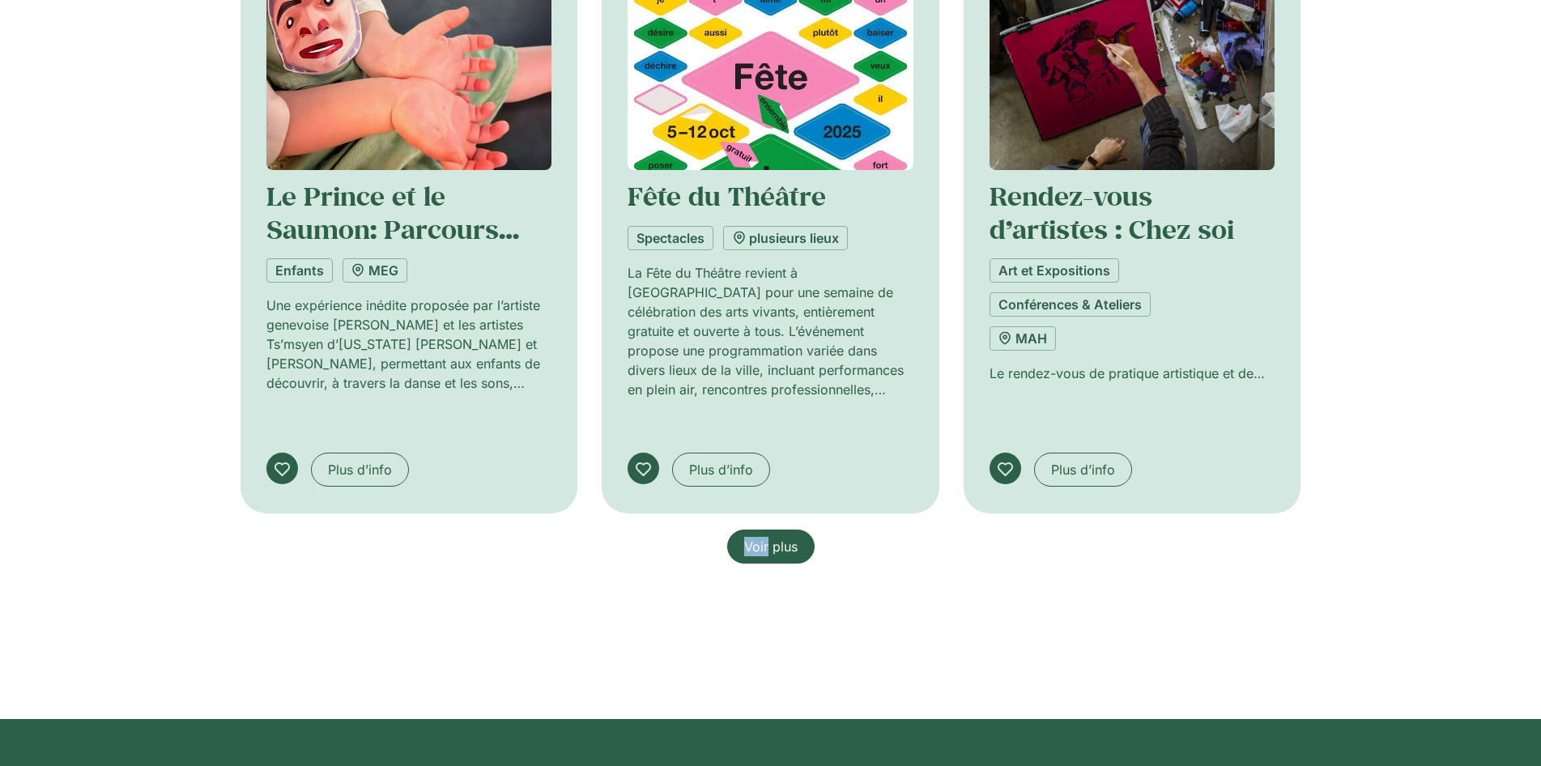
click at [786, 537] on span "Voir plus" at bounding box center [770, 546] width 53 height 19
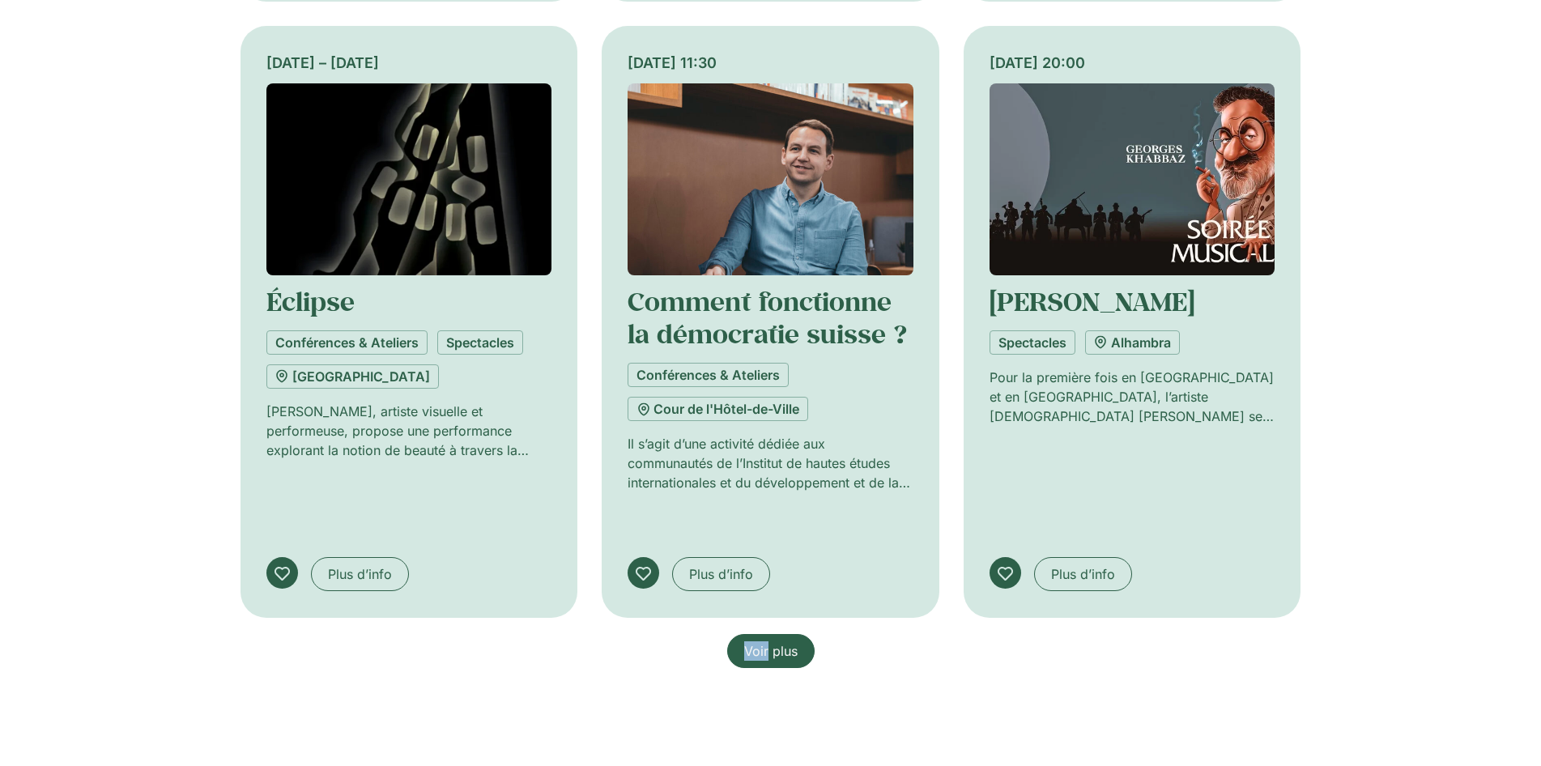
click at [786, 641] on span "Voir plus" at bounding box center [770, 650] width 53 height 19
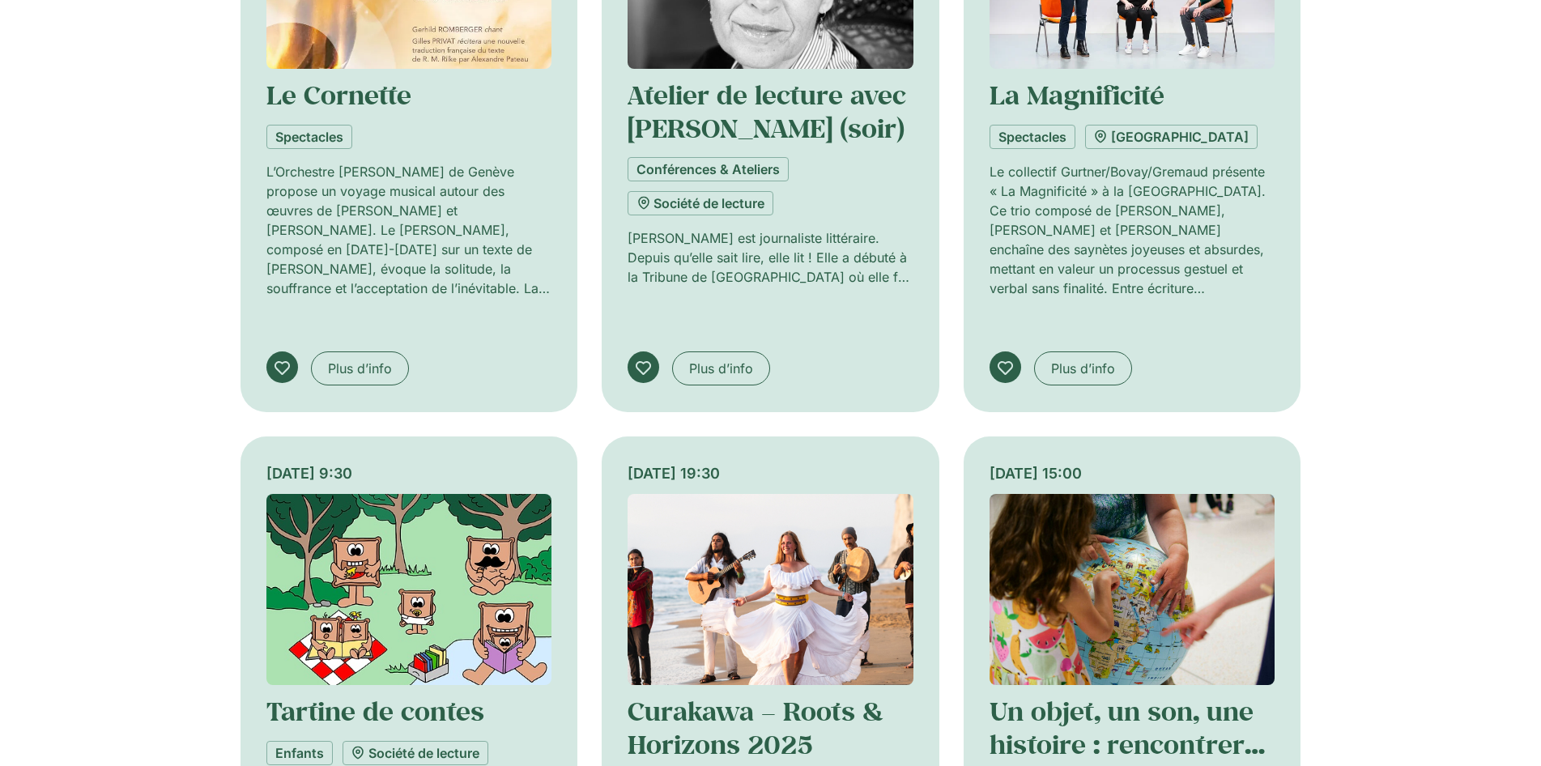
scroll to position [78087, 0]
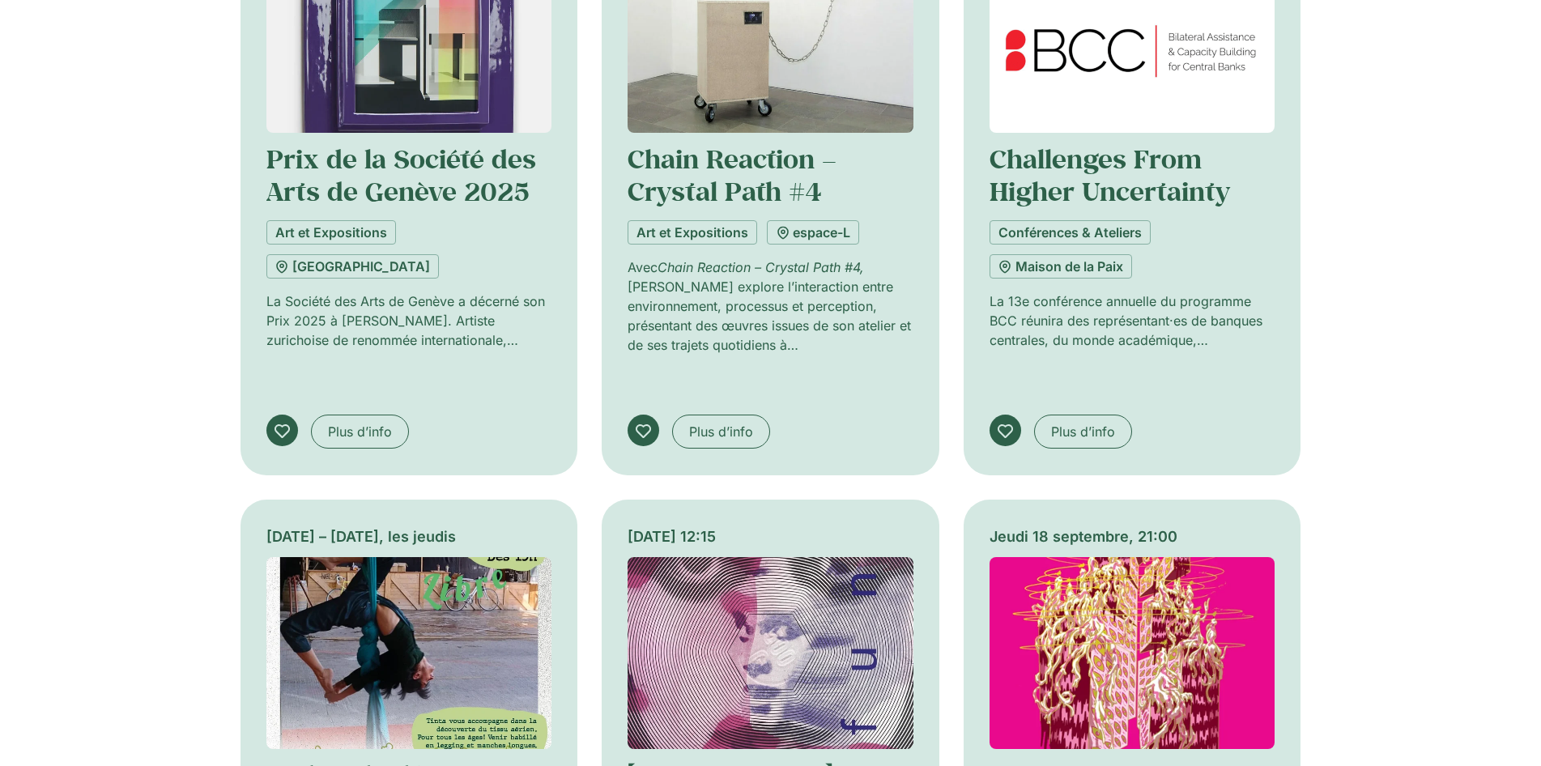
scroll to position [6973, 0]
